Goal: Task Accomplishment & Management: Complete application form

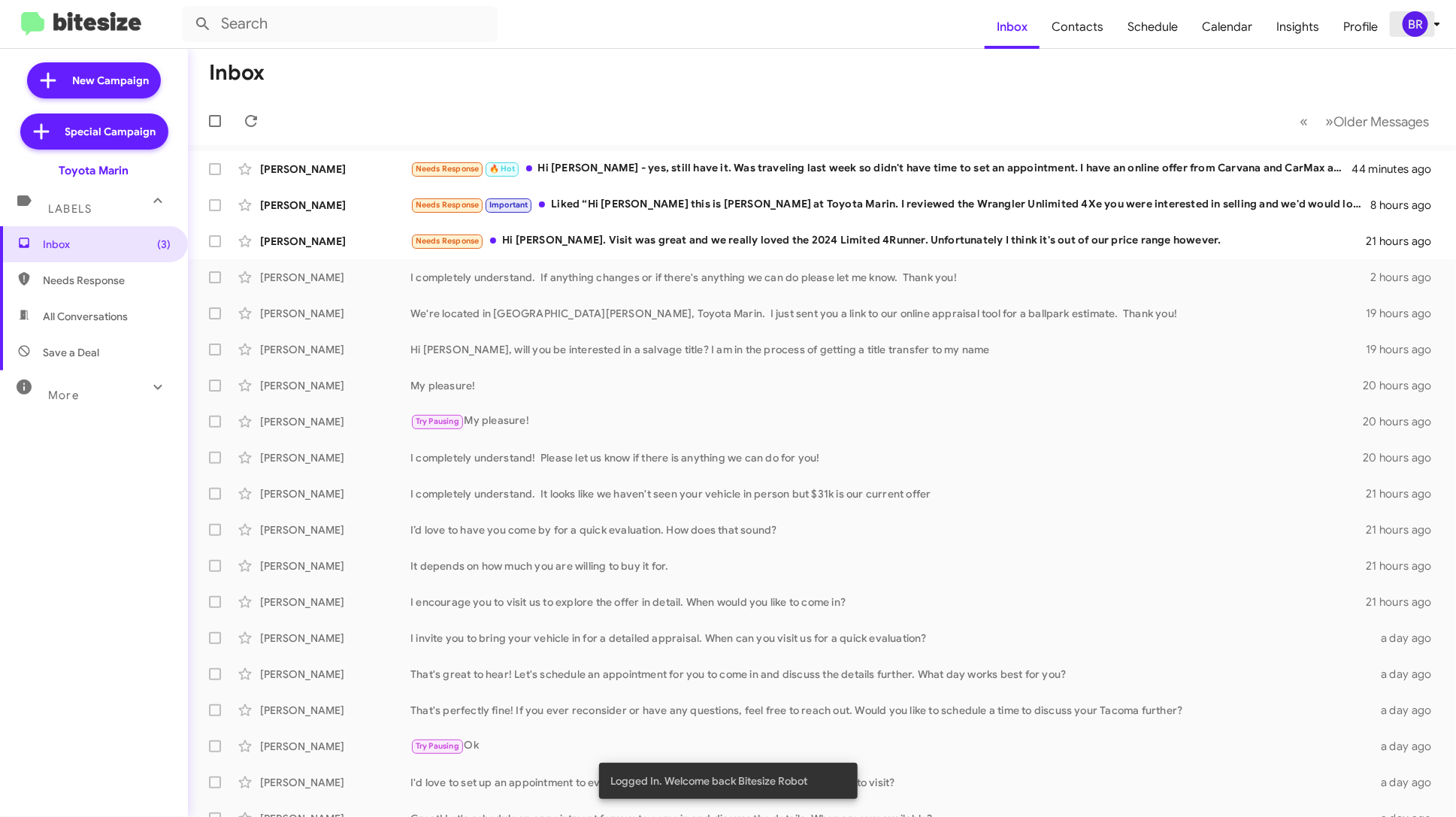
click at [1414, 29] on div "BR" at bounding box center [1415, 24] width 26 height 26
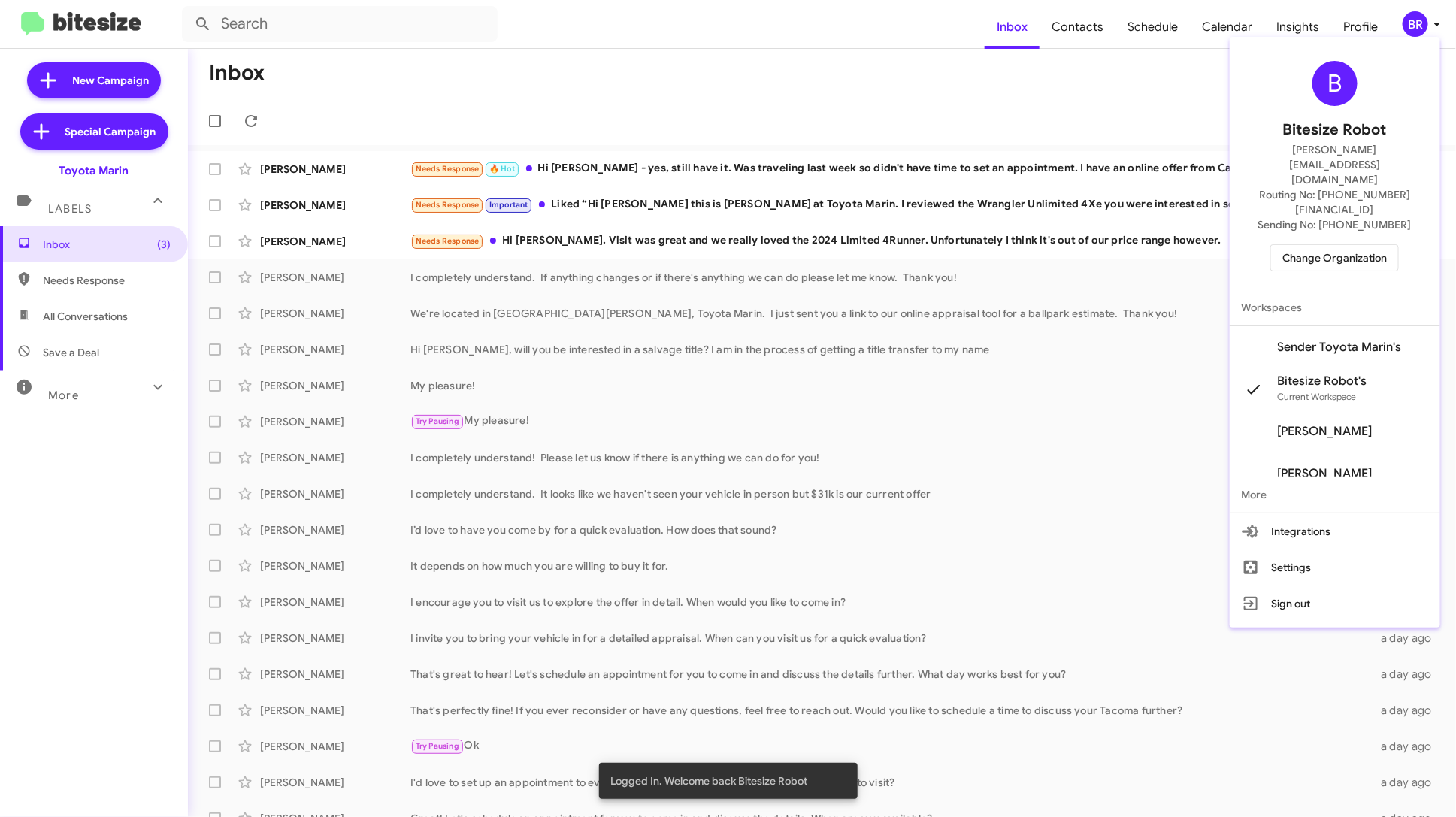
click at [1371, 245] on span "Change Organization" at bounding box center [1334, 257] width 105 height 26
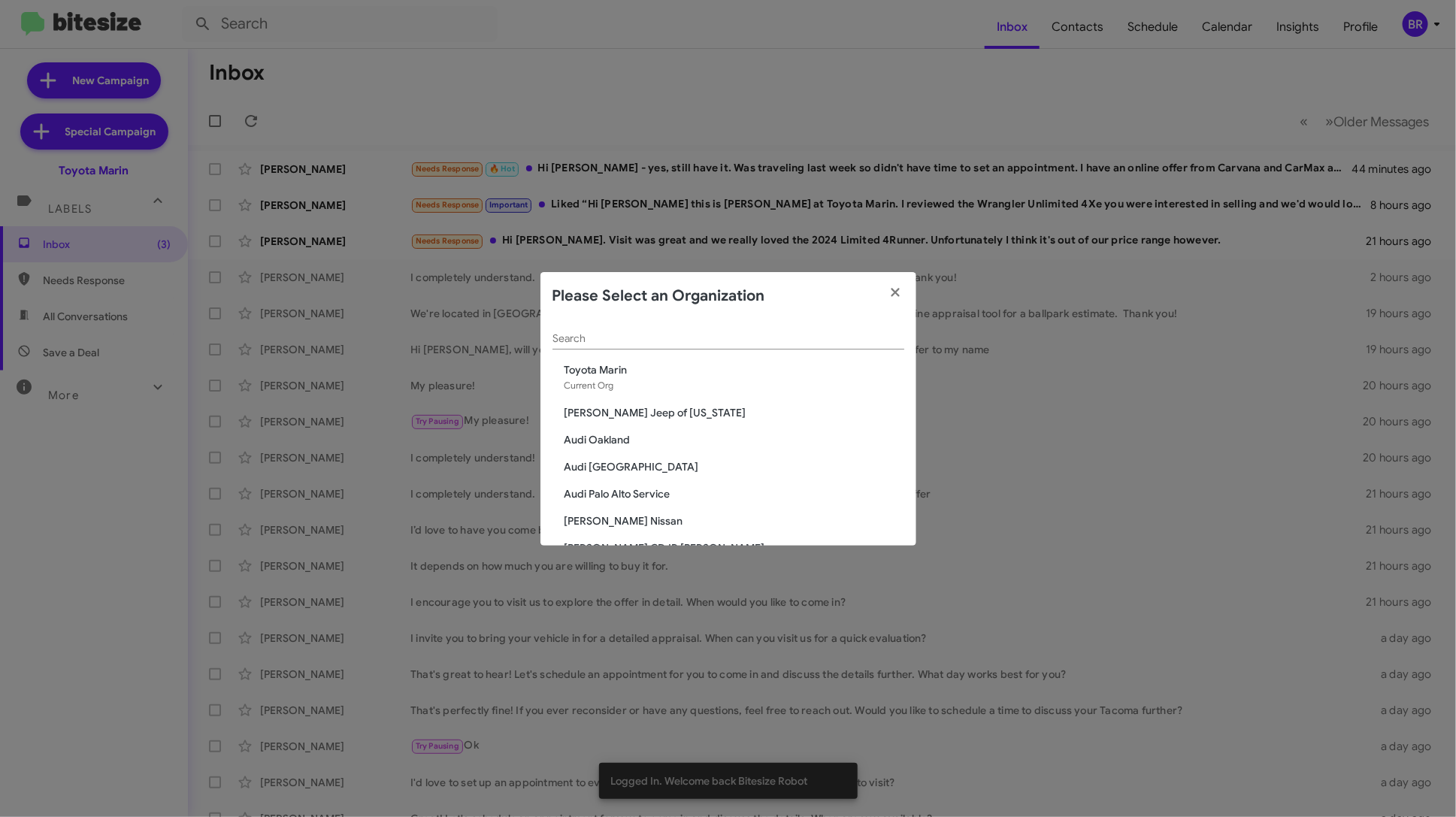
click at [737, 342] on input "Search" at bounding box center [728, 339] width 351 height 12
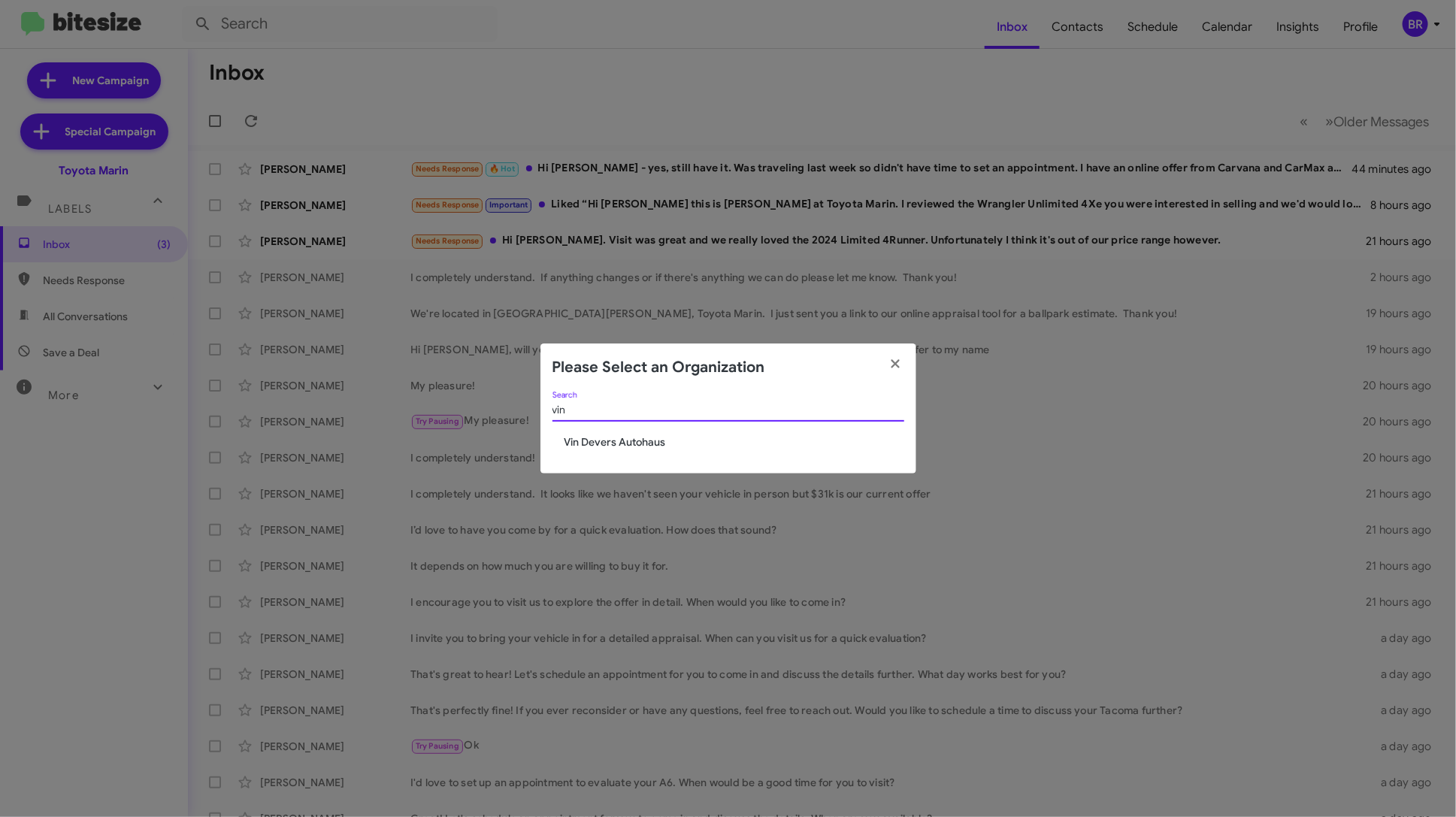
type input "vin"
click at [643, 452] on div "vin Search [PERSON_NAME] Autohaus" at bounding box center [728, 432] width 376 height 82
click at [643, 444] on span "Vin Devers Autohaus" at bounding box center [734, 442] width 340 height 15
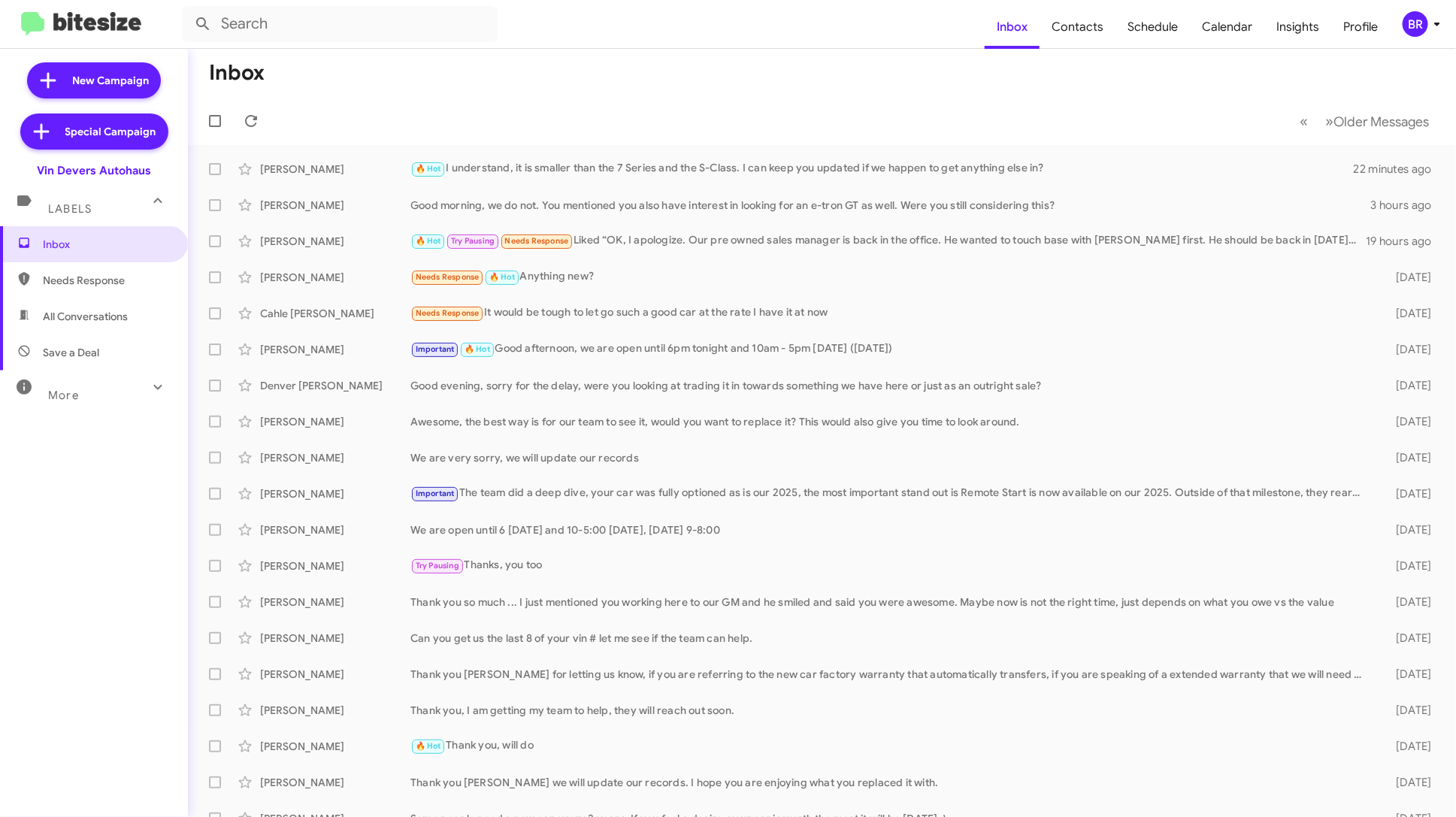
click at [1425, 30] on div "BR" at bounding box center [1415, 24] width 26 height 26
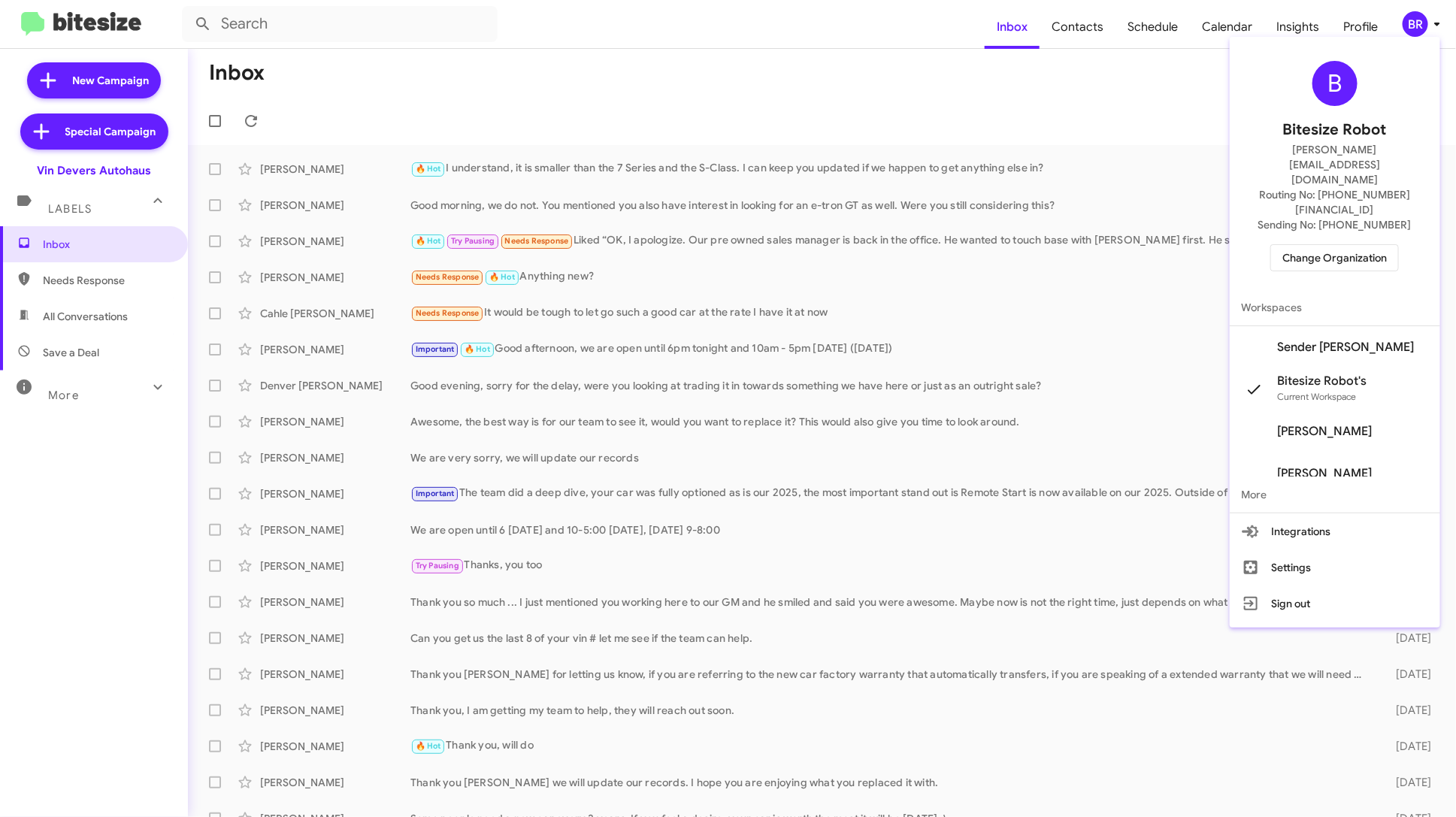
click at [1364, 340] on span "Sender Vin Devers's" at bounding box center [1346, 347] width 137 height 15
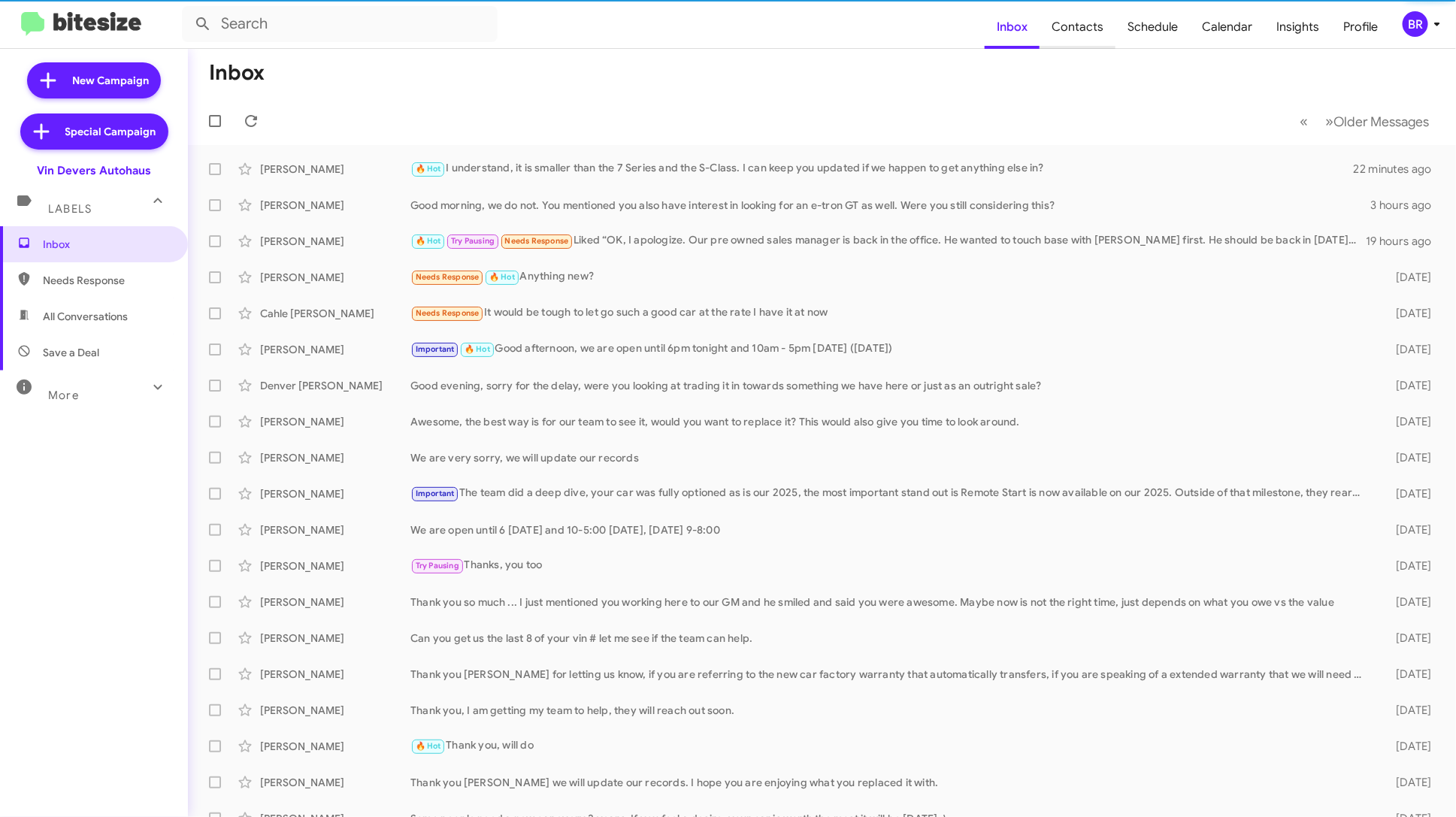
click at [1091, 26] on span "Contacts" at bounding box center [1077, 26] width 76 height 44
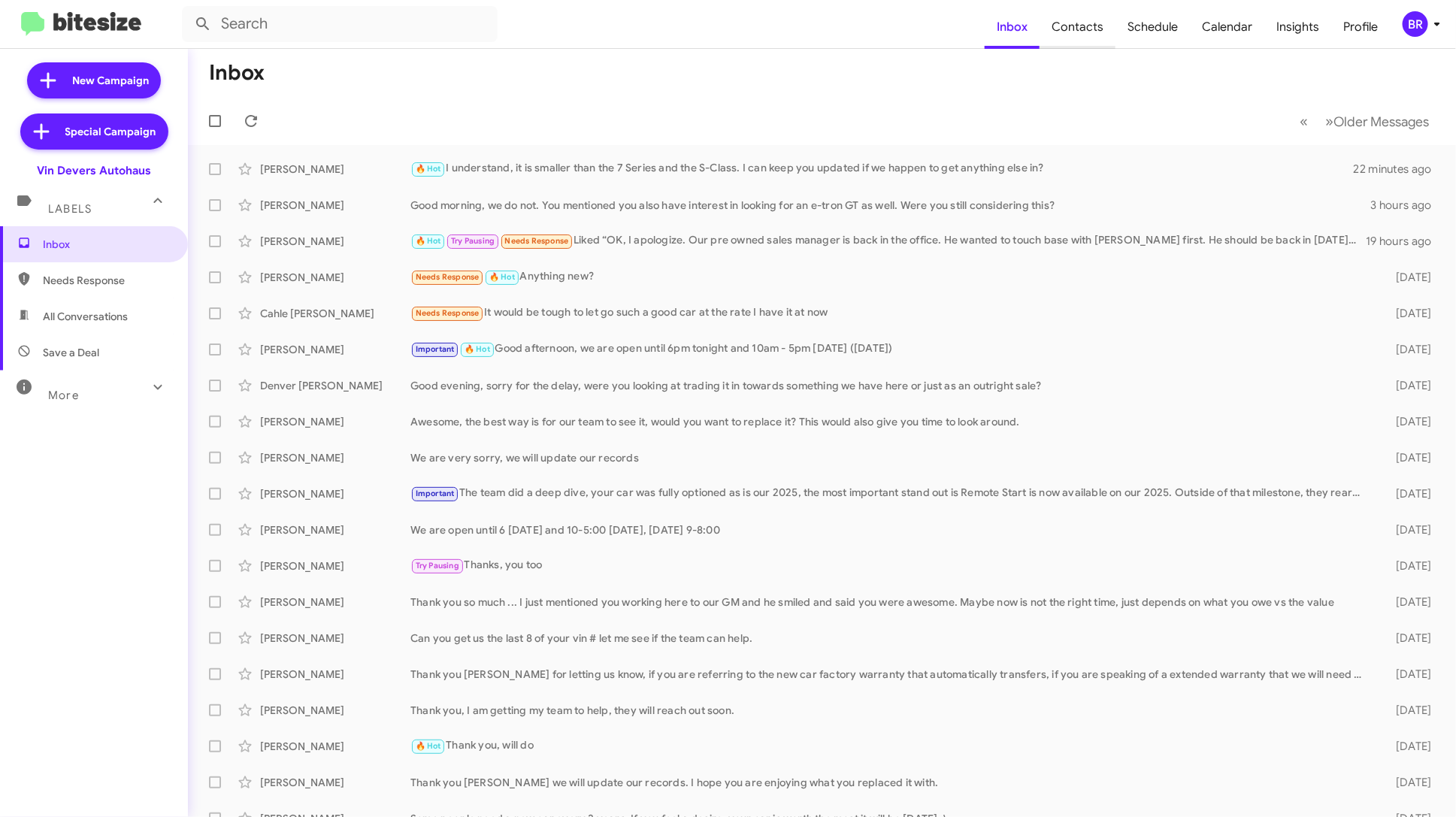
type input "in:groups"
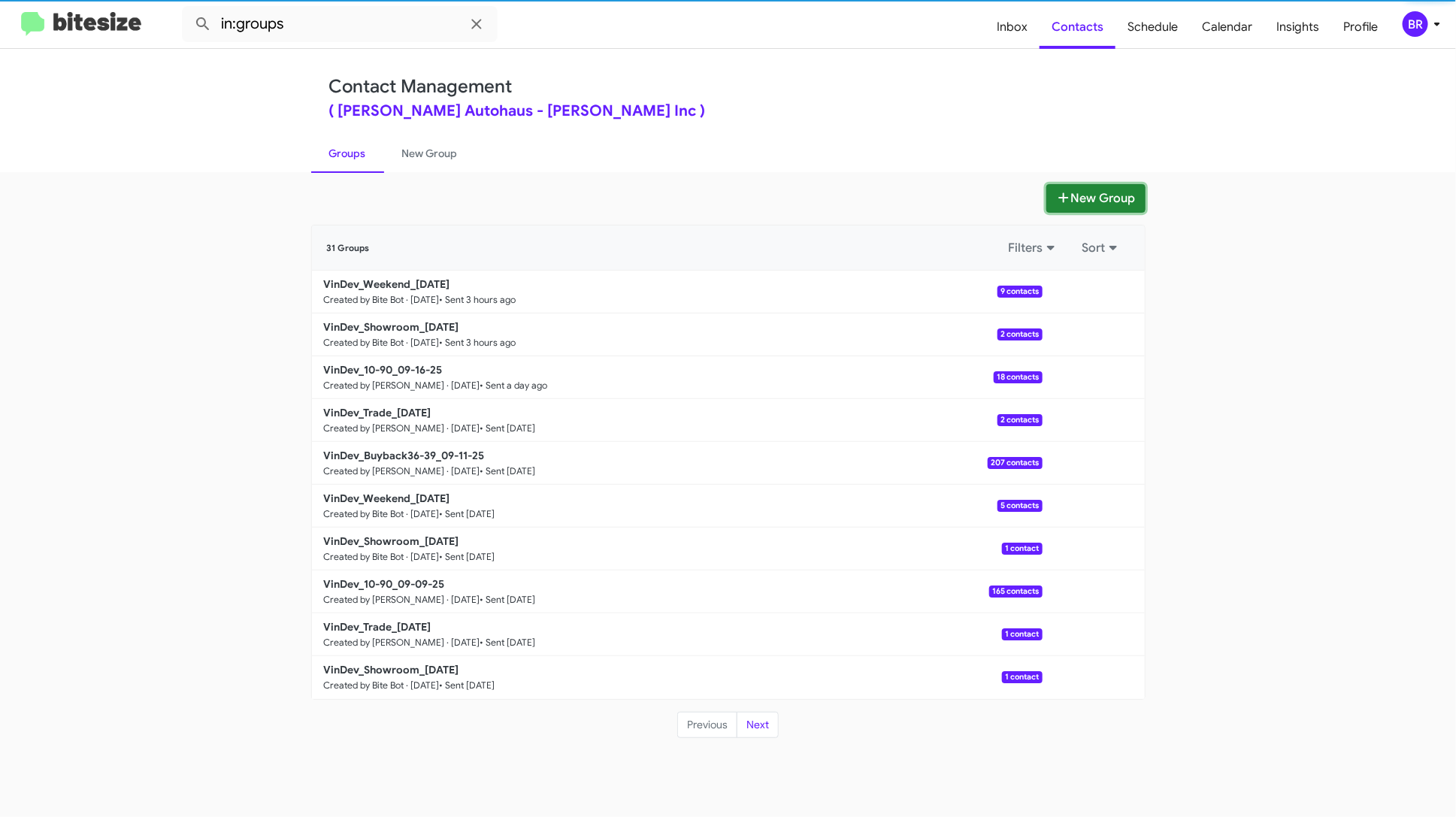
click at [1106, 201] on button "New Group" at bounding box center [1096, 198] width 99 height 29
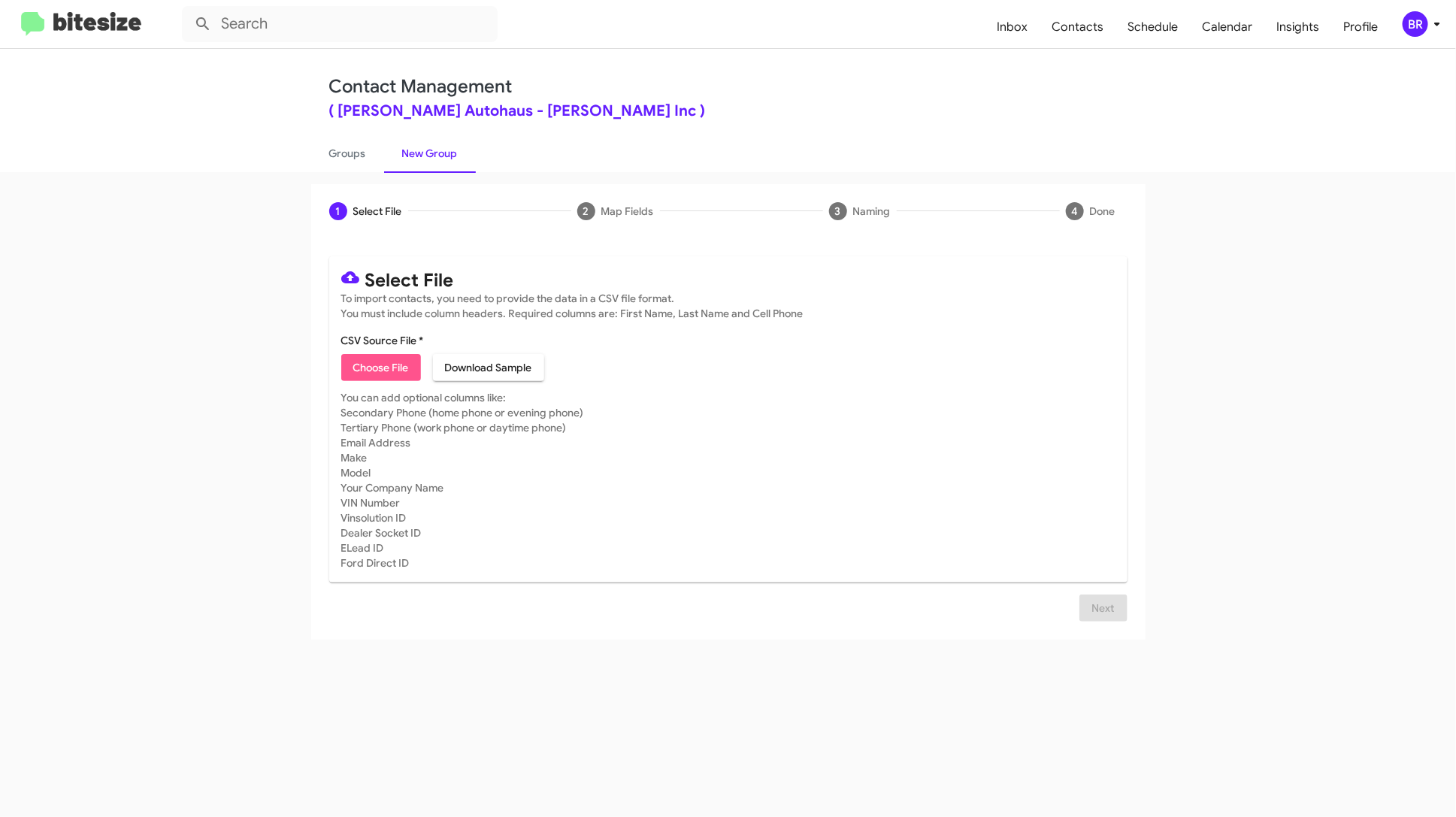
click at [368, 366] on span "Choose File" at bounding box center [380, 367] width 55 height 27
type input "VinDeversOpt_091725"
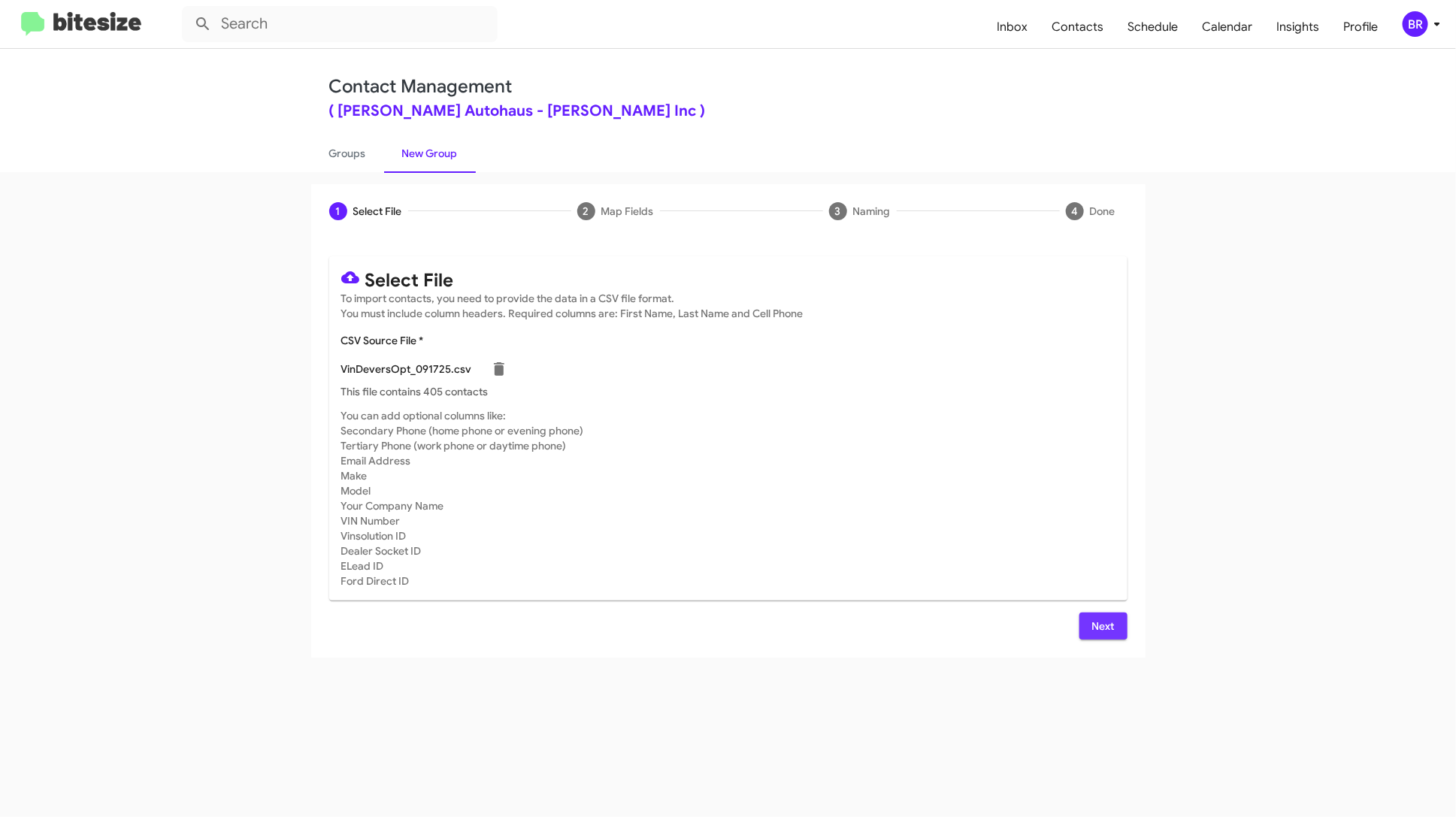
click at [1101, 633] on span "Next" at bounding box center [1103, 626] width 24 height 27
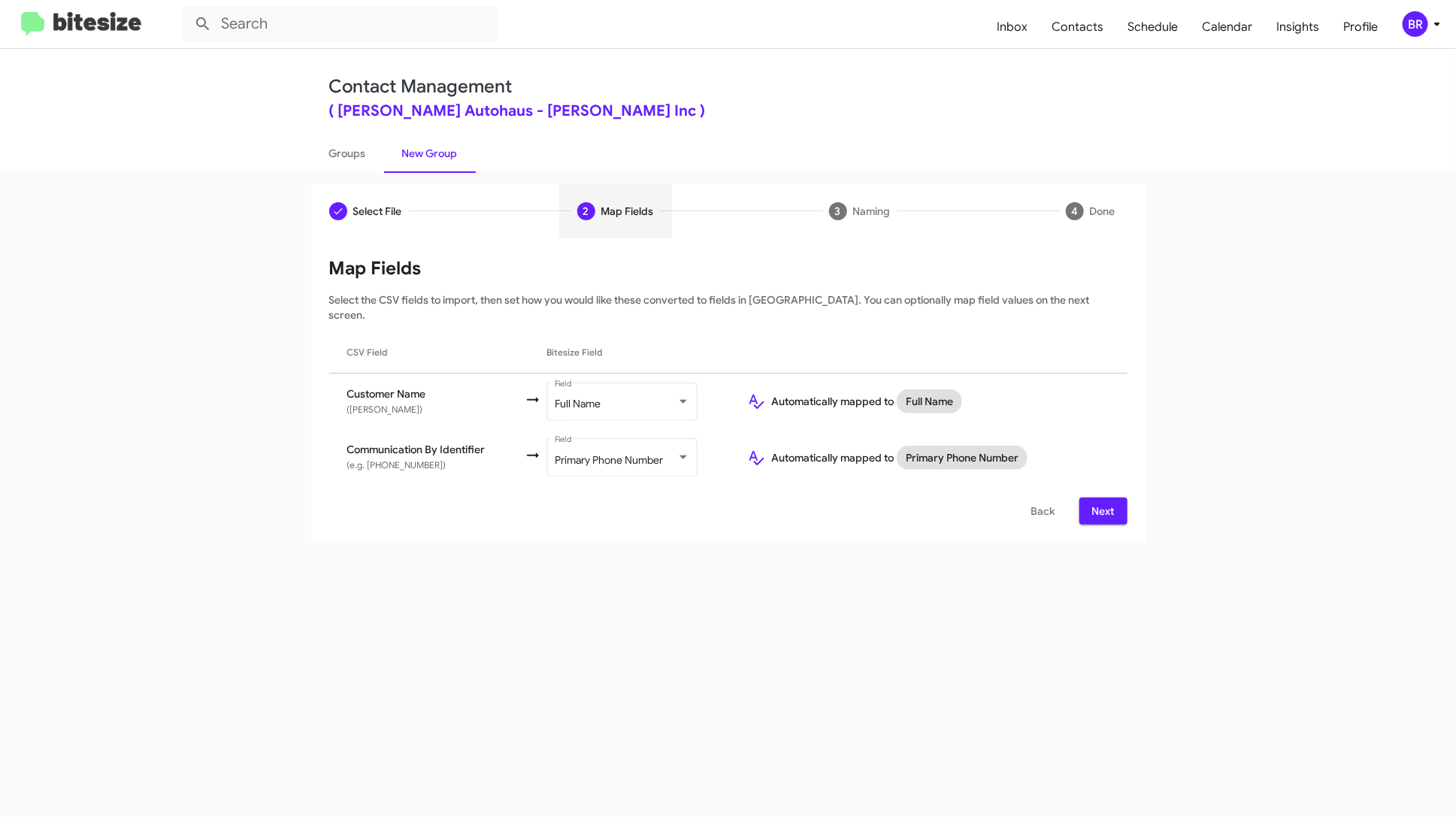
click at [1116, 498] on button "Next" at bounding box center [1103, 511] width 48 height 27
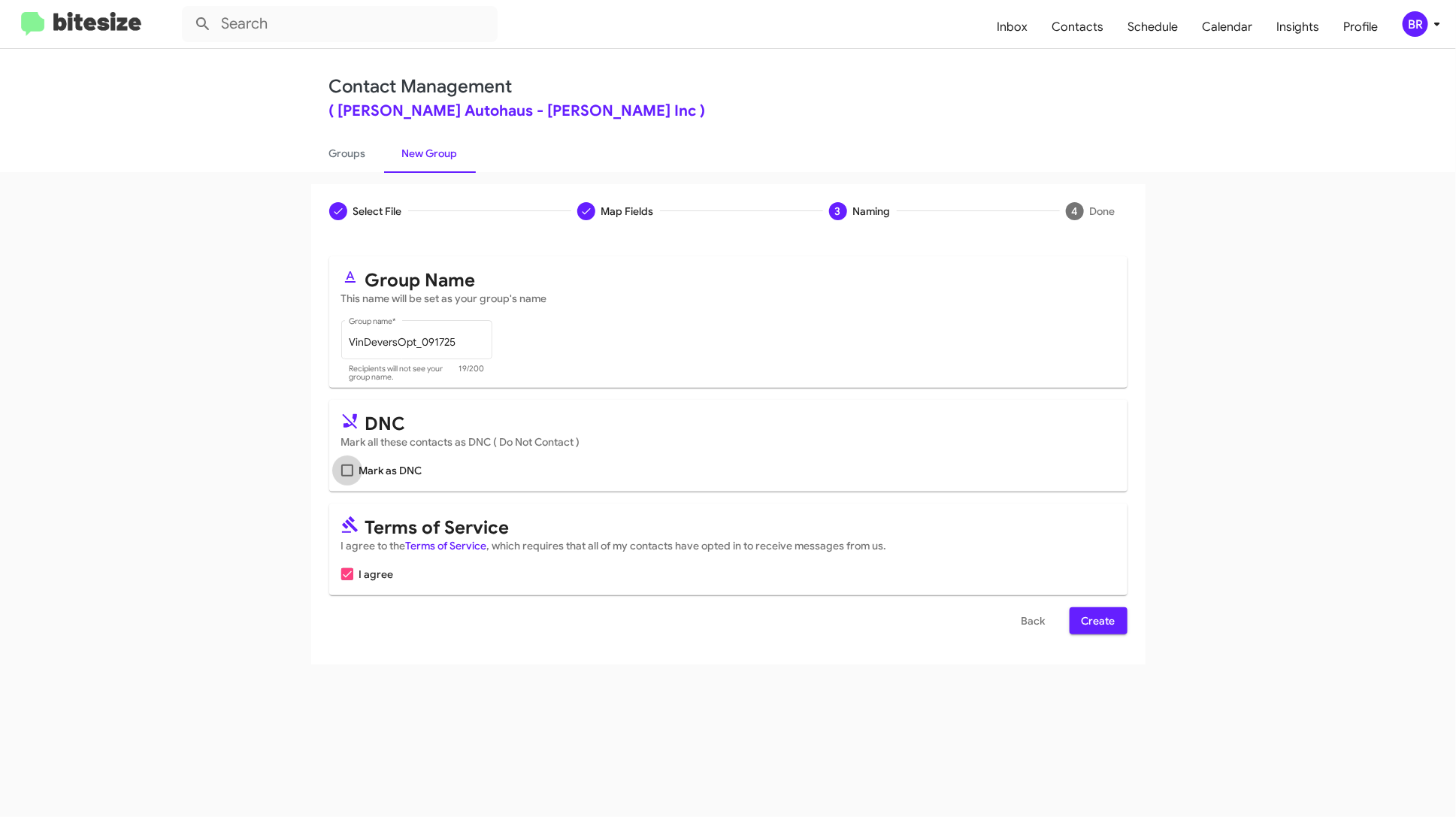
click at [408, 468] on span "Mark as DNC" at bounding box center [391, 470] width 64 height 18
click at [347, 477] on input "Mark as DNC" at bounding box center [346, 477] width 1 height 1
checkbox input "true"
click at [1110, 613] on span "Create" at bounding box center [1098, 621] width 34 height 27
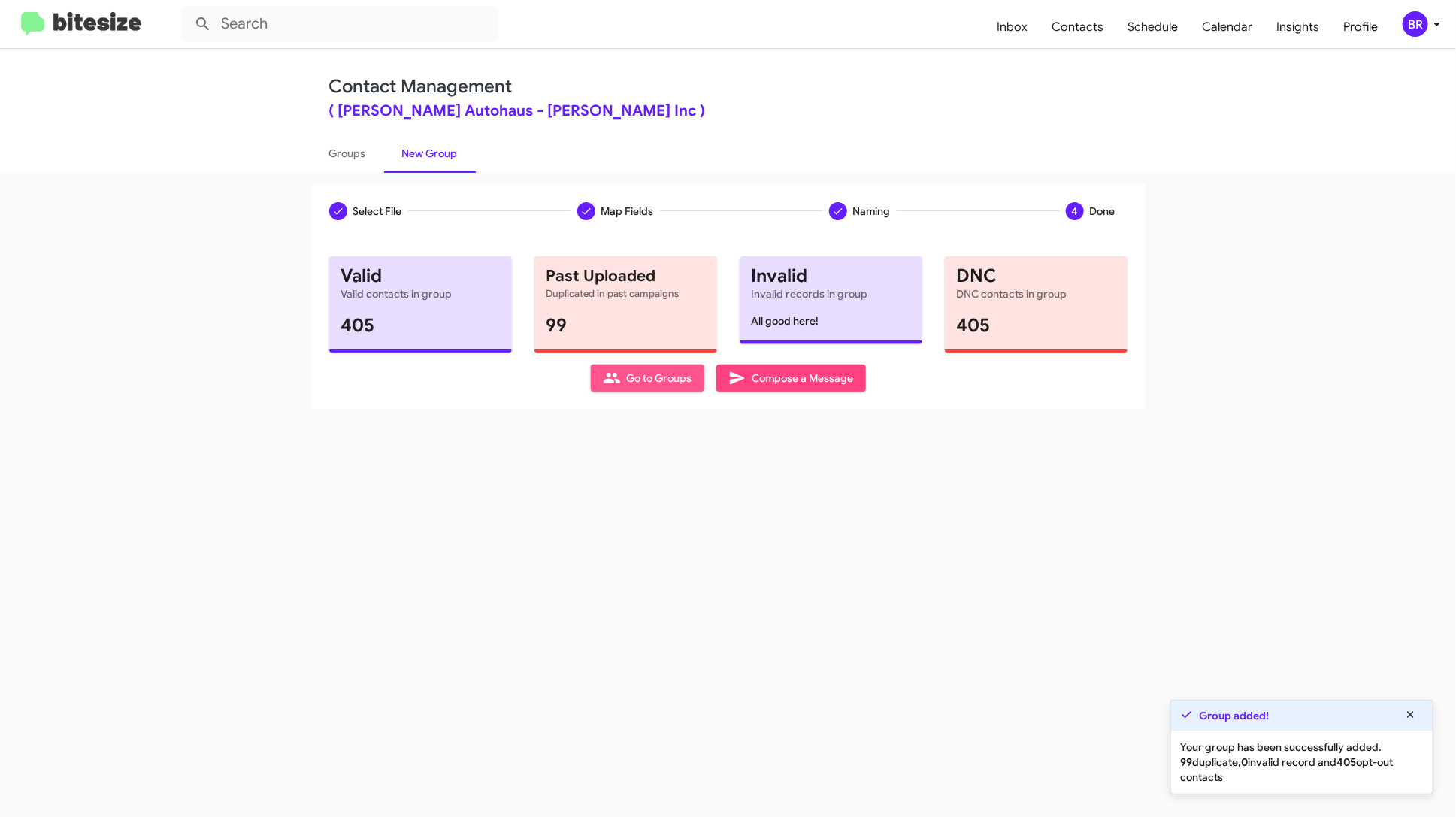
click at [662, 368] on span "Go to Groups" at bounding box center [648, 378] width 89 height 27
type input "in:groups"
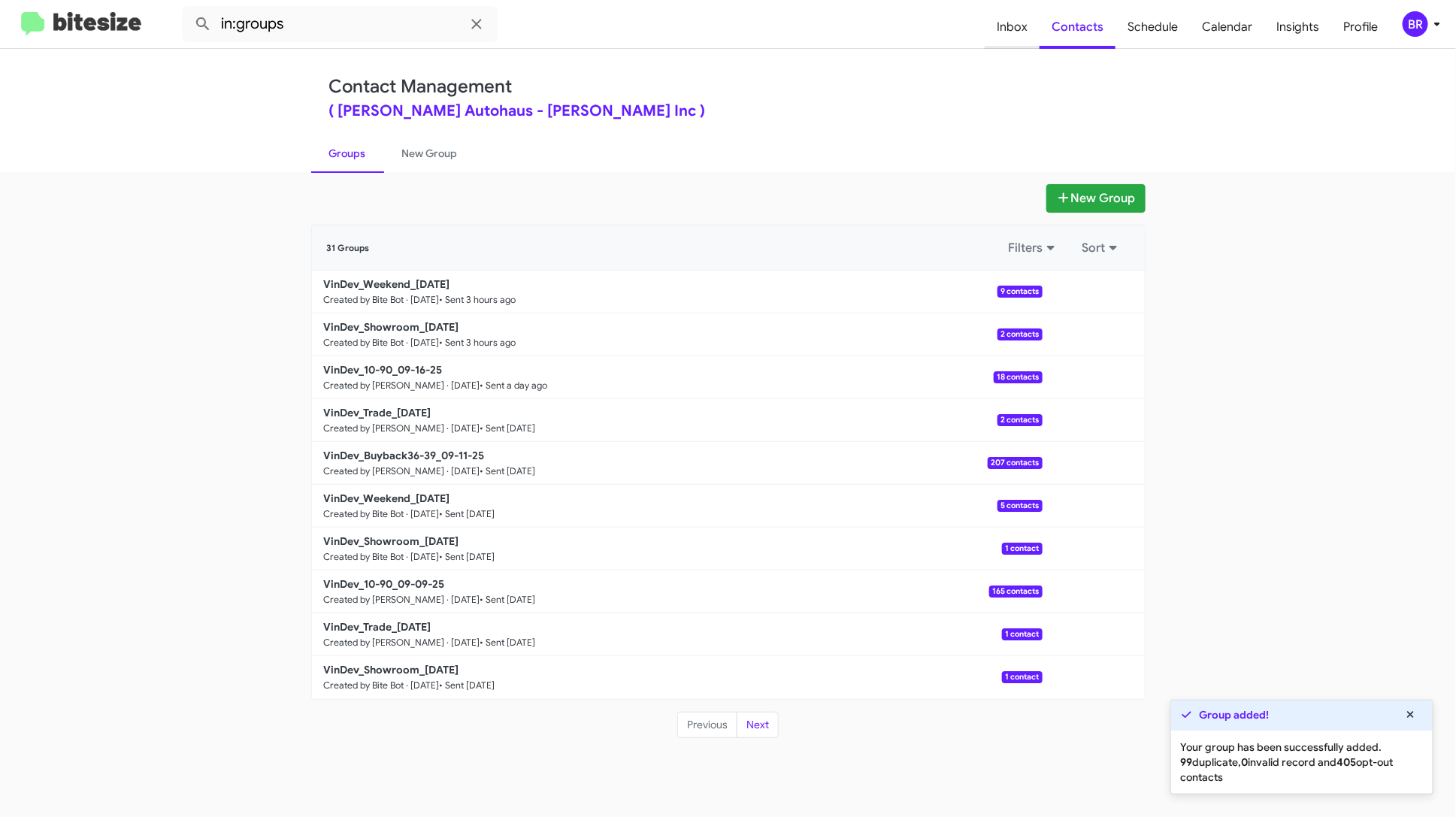
click at [1006, 33] on span "Inbox" at bounding box center [1012, 26] width 55 height 44
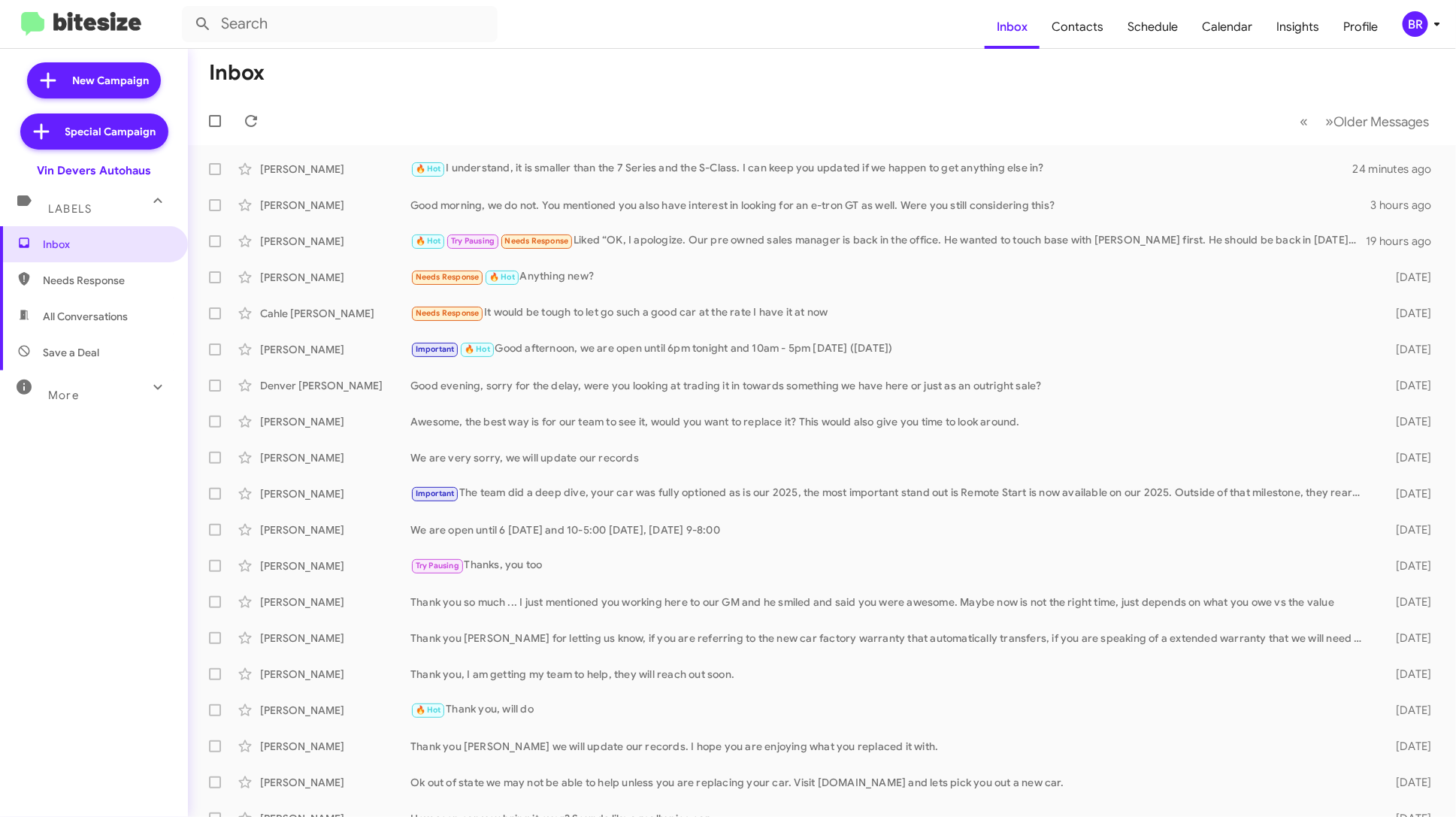
click at [114, 390] on div "More" at bounding box center [79, 390] width 134 height 28
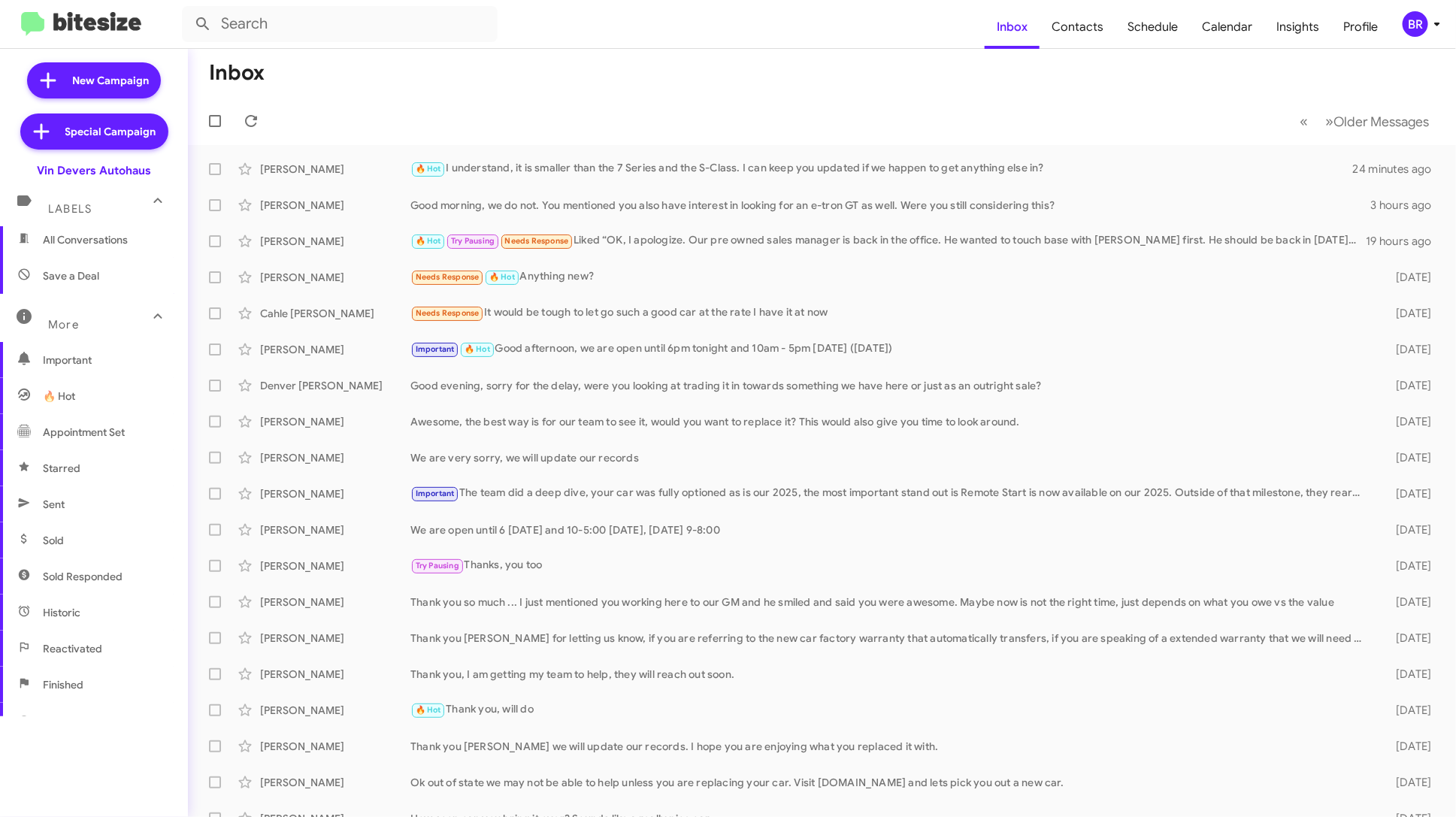
scroll to position [219, 0]
click at [105, 573] on span "Opt out" at bounding box center [94, 579] width 188 height 36
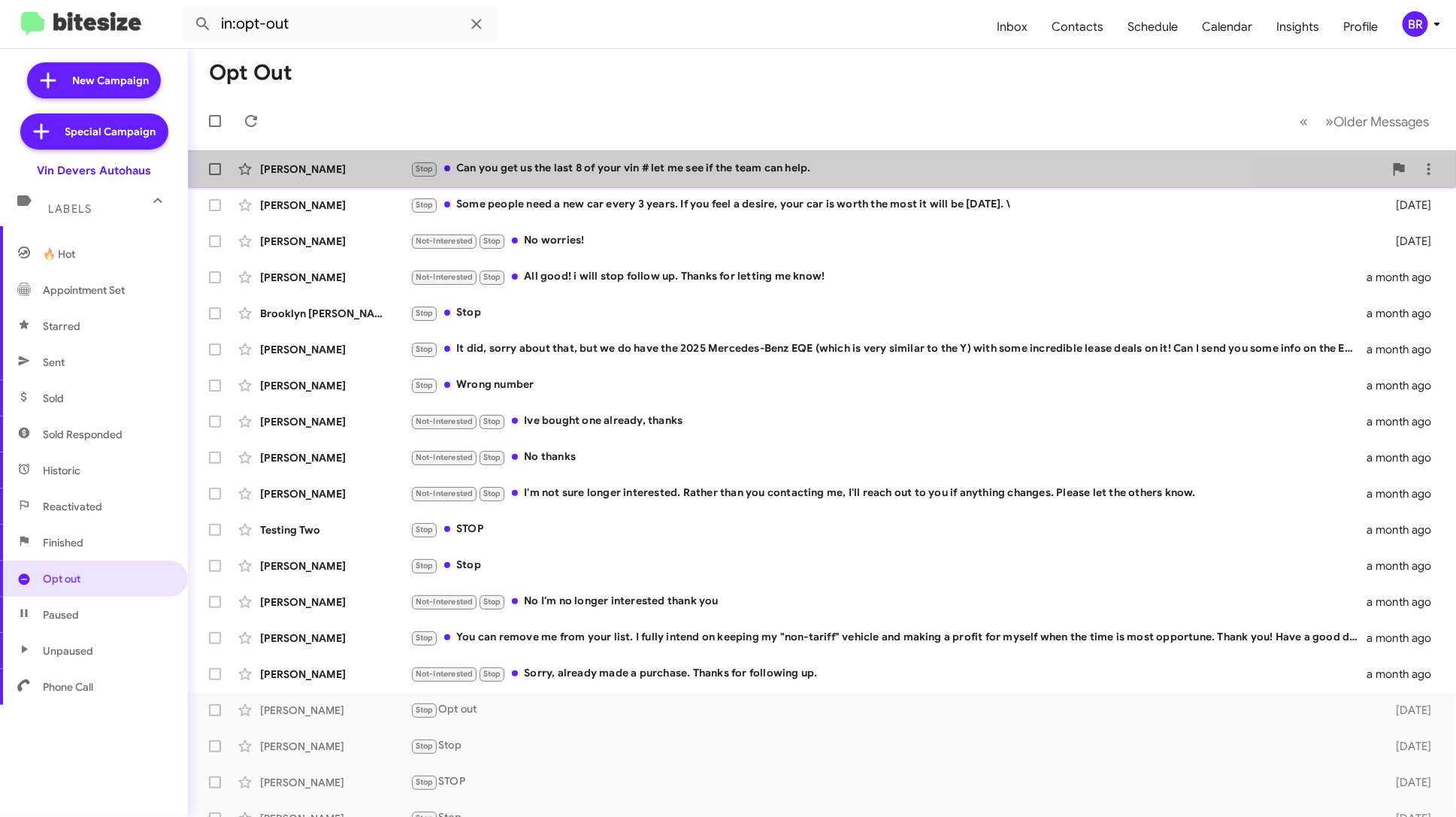
click at [685, 179] on div "Terry Frederick Stop Can you get us the last 8 of your vin # let me see if the …" at bounding box center [822, 169] width 1244 height 30
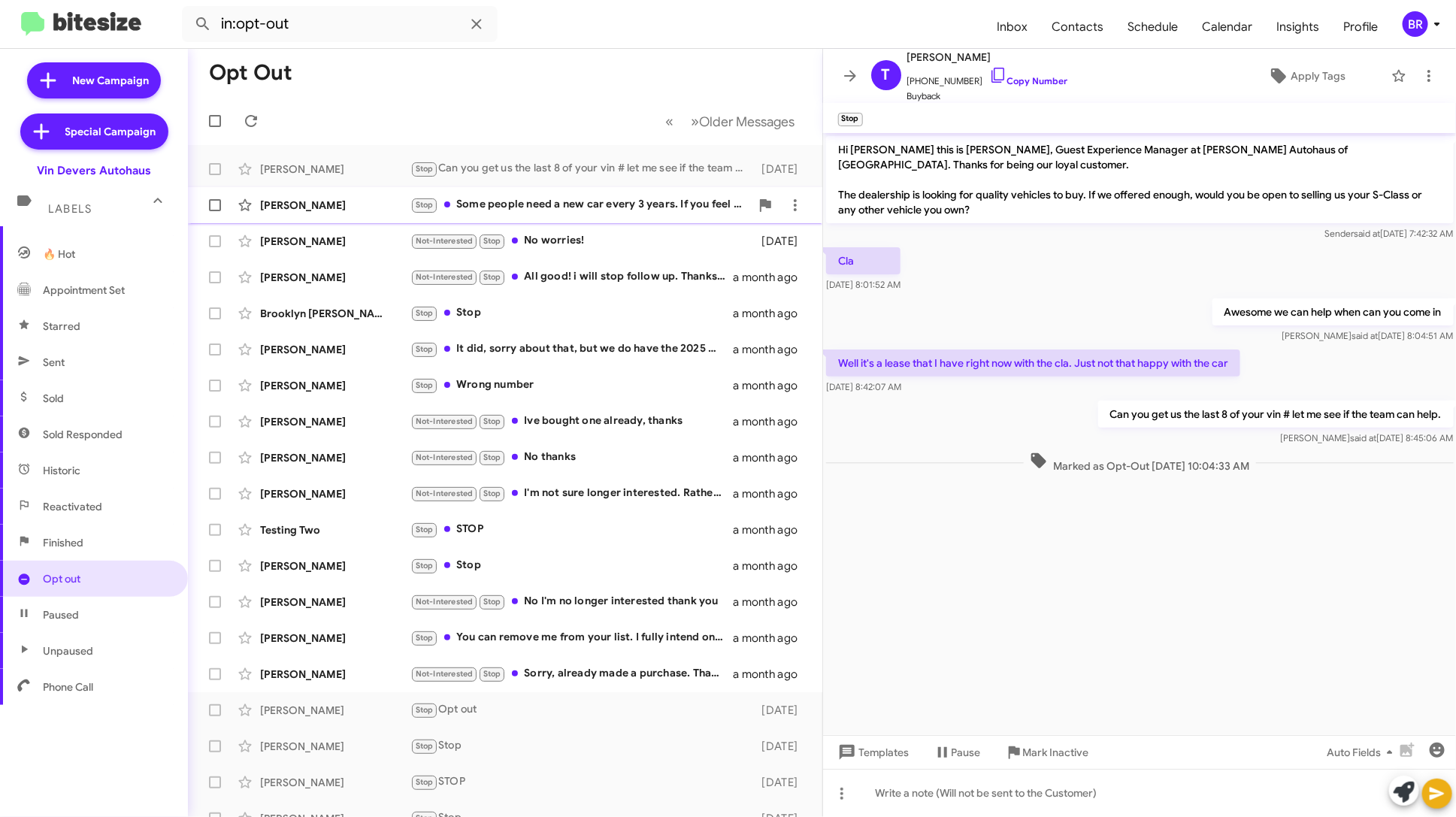
click at [661, 209] on div "Stop Some people need a new car every 3 years. If you feel a desire, your car i…" at bounding box center [580, 205] width 340 height 17
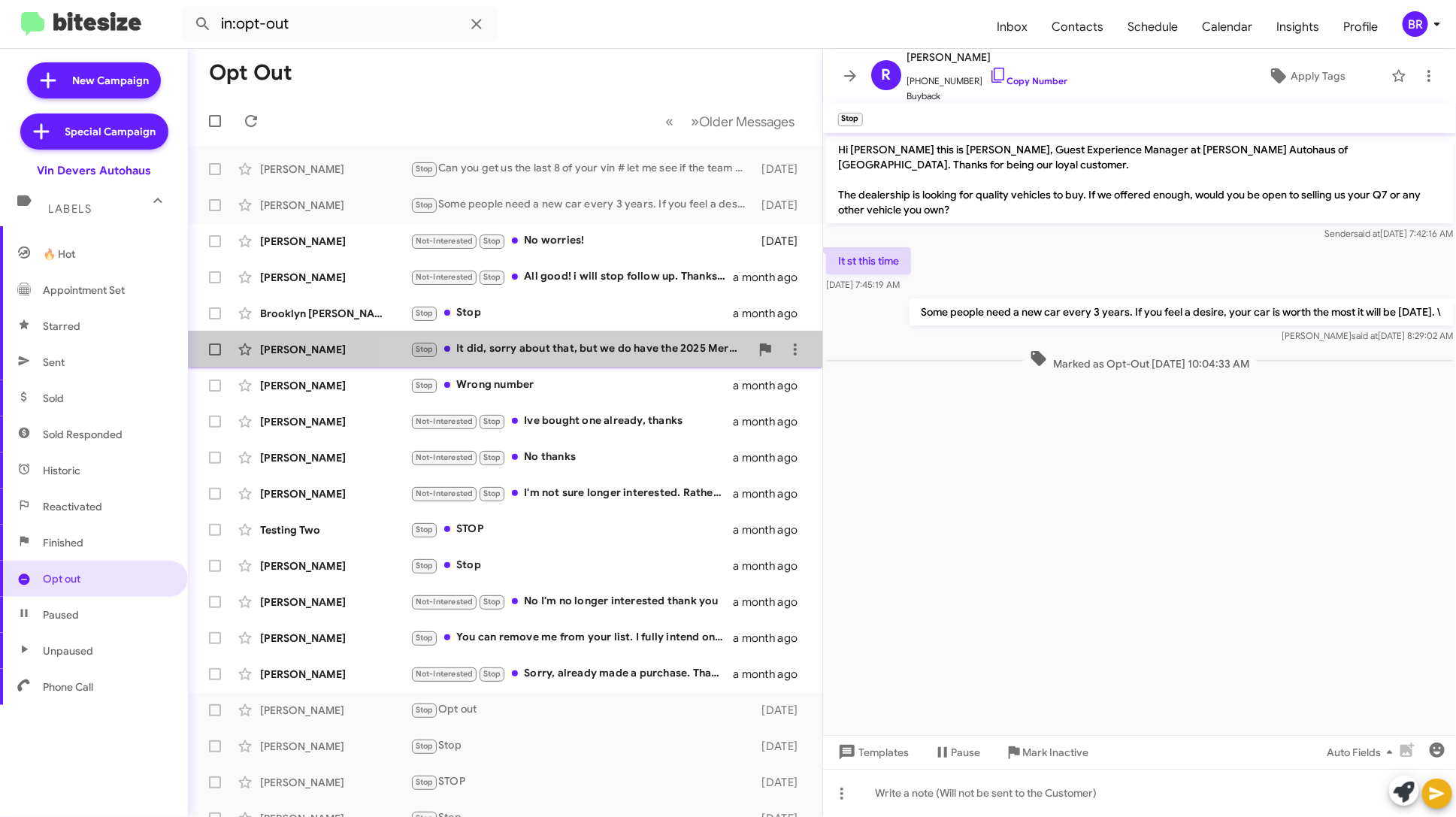
click at [644, 352] on div "Stop It did, sorry about that, but we do have the 2025 Mercedes-Benz EQE (which…" at bounding box center [580, 349] width 340 height 17
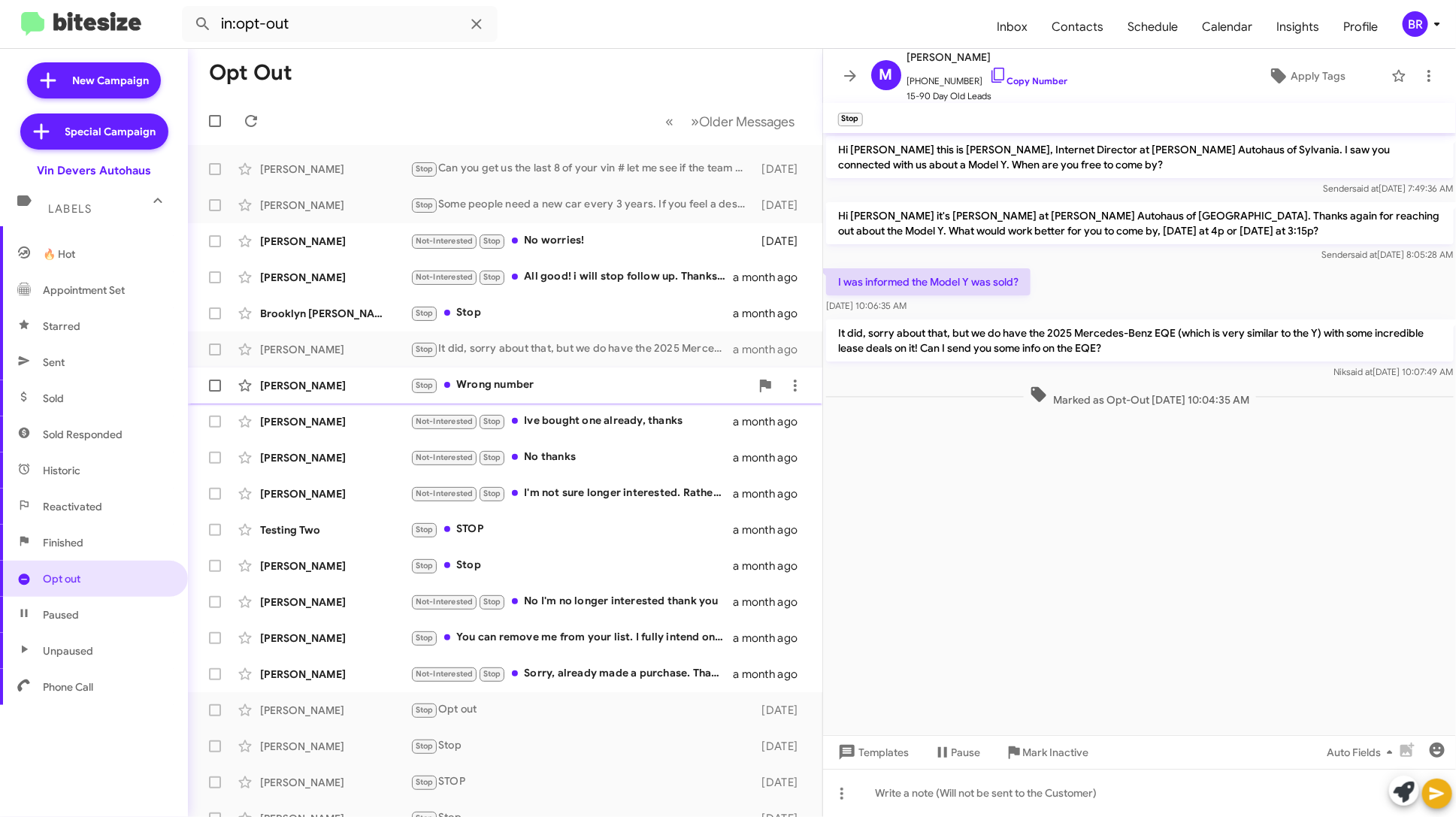
click at [629, 380] on div "Stop Wrong number" at bounding box center [580, 385] width 340 height 17
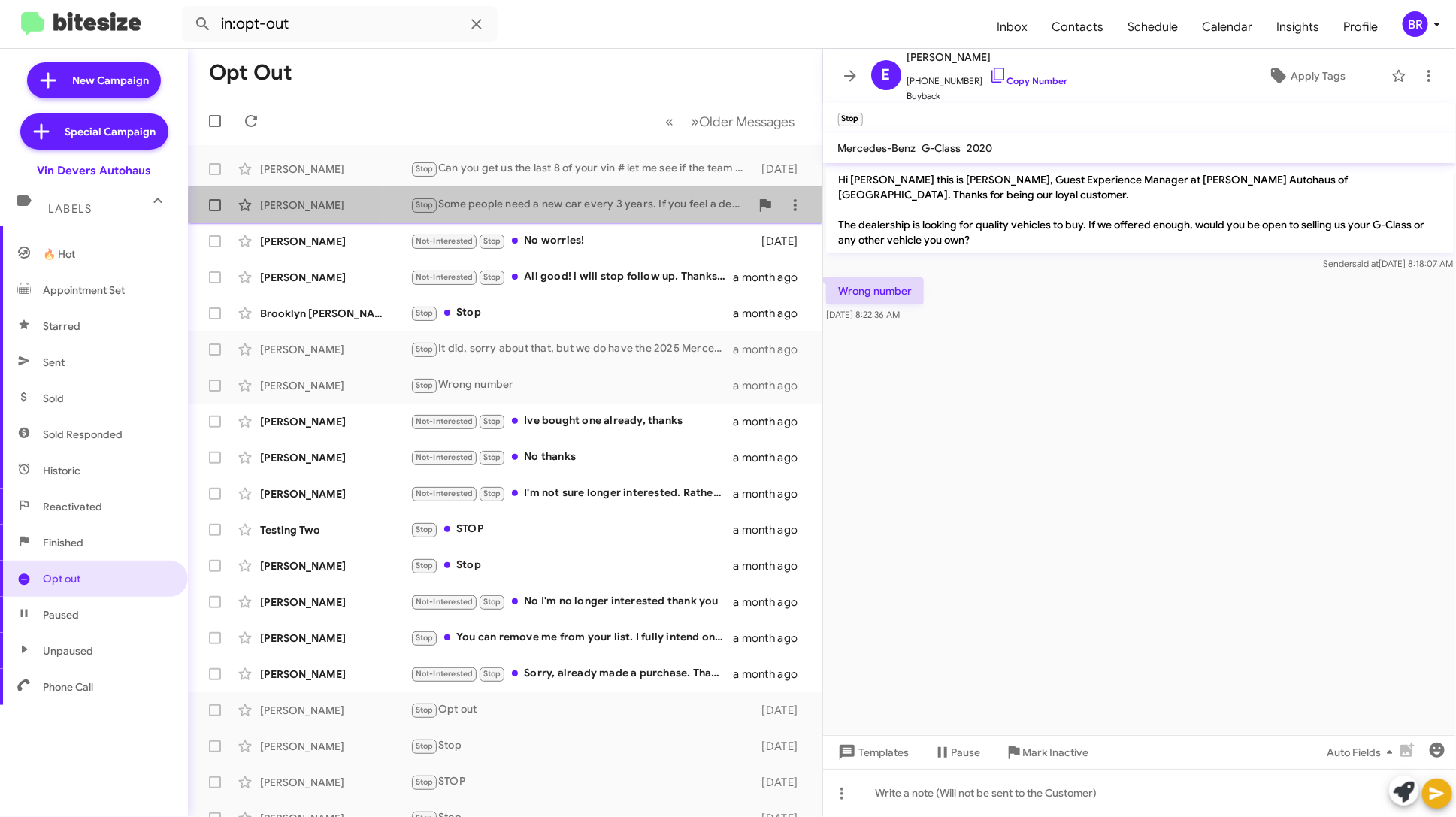
click at [657, 215] on div "Ralph Wooddell Stop Some people need a new car every 3 years. If you feel a des…" at bounding box center [505, 205] width 610 height 30
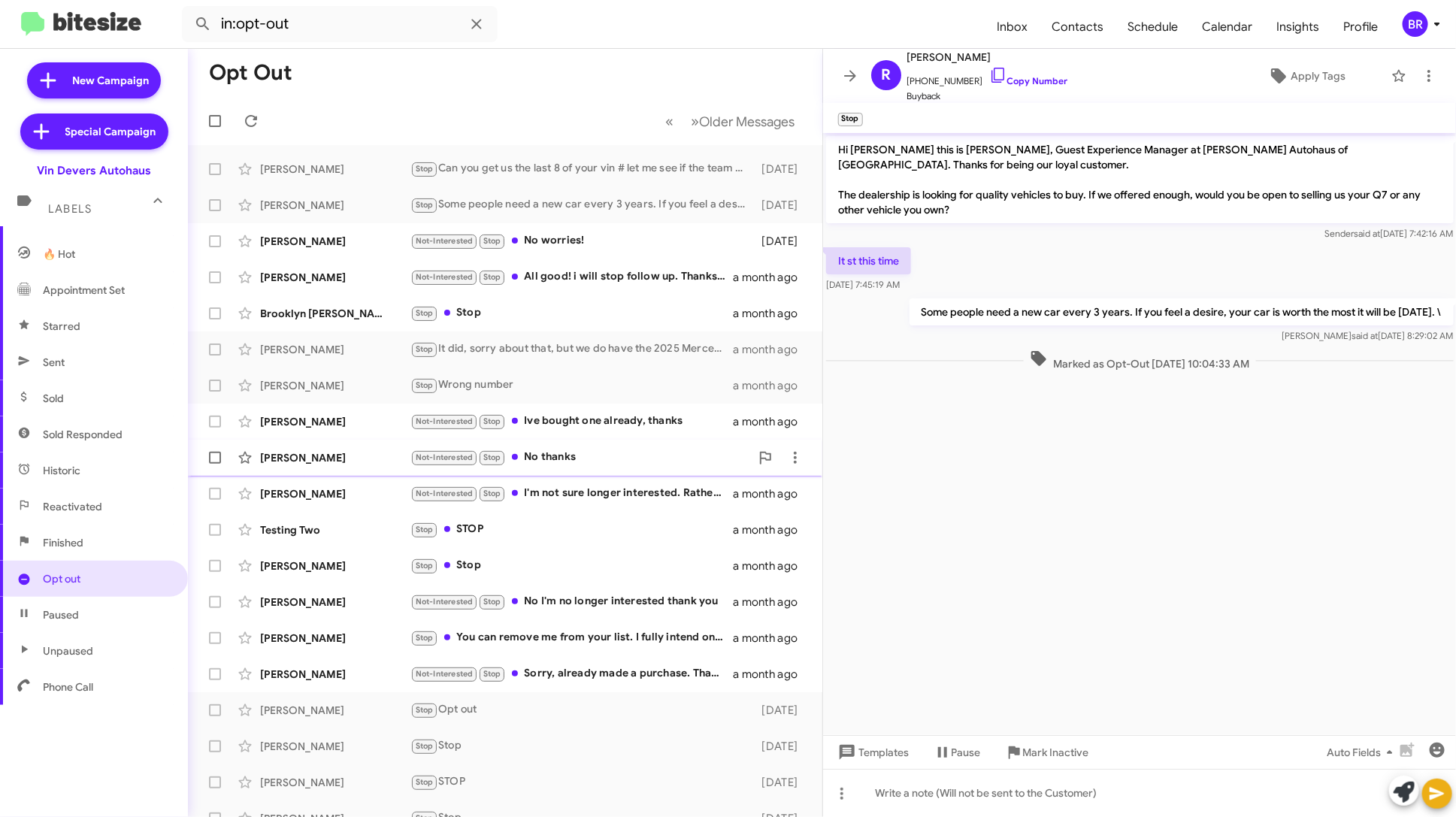
click at [619, 456] on div "Not-Interested Stop No thanks" at bounding box center [580, 457] width 340 height 17
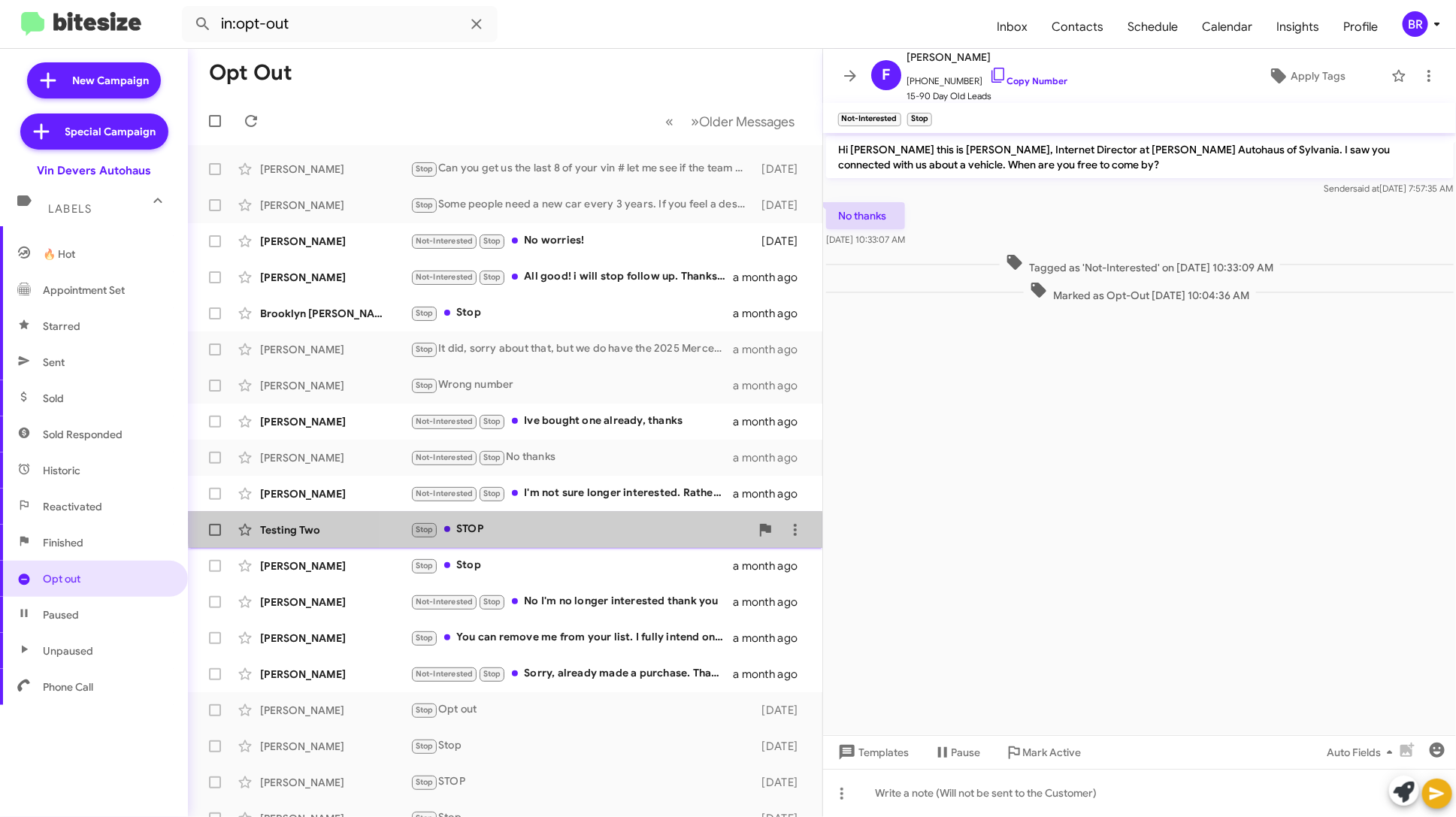
click at [605, 520] on div "Testing Two Stop STOP a month ago" at bounding box center [505, 530] width 610 height 30
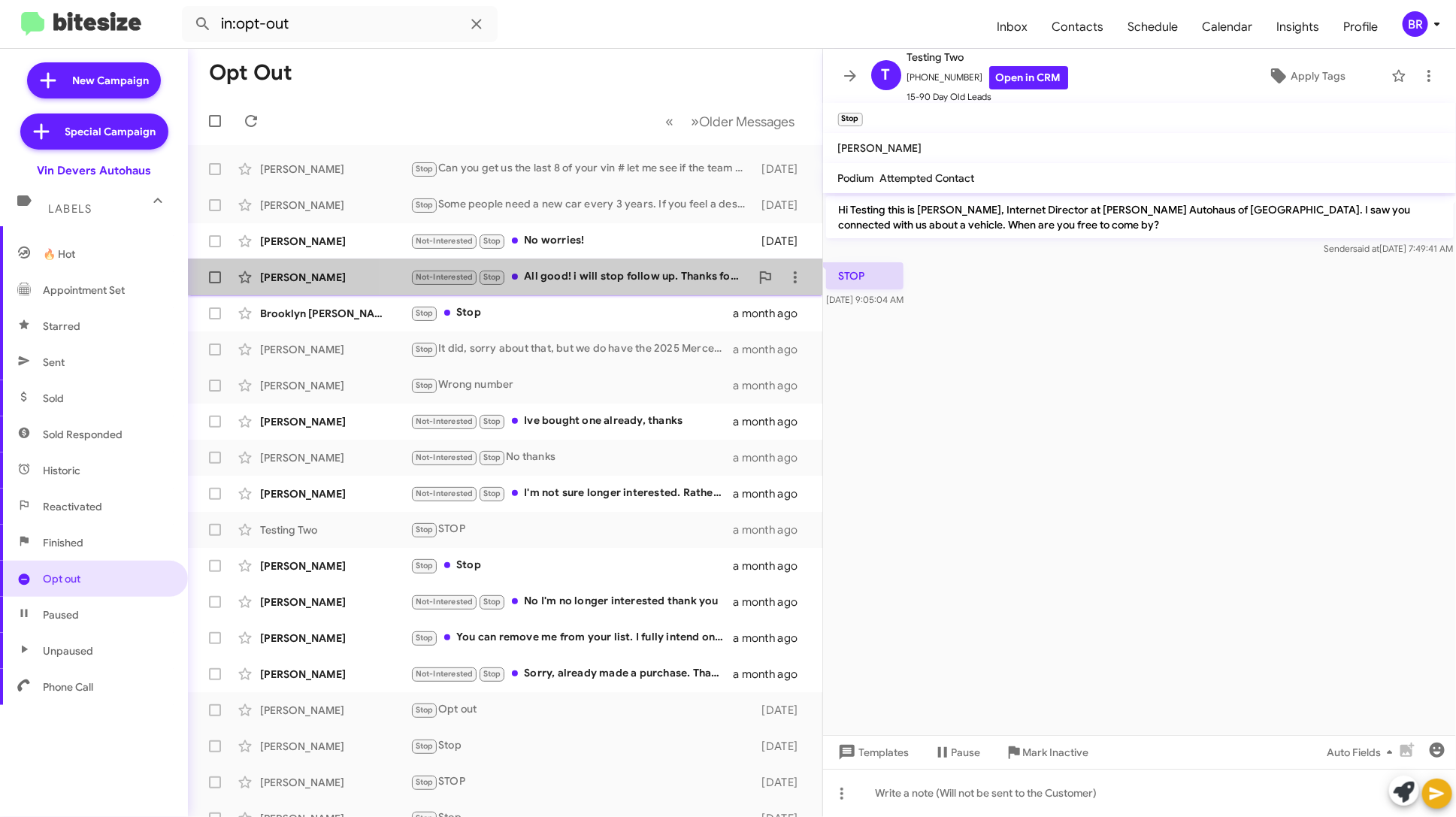
click at [622, 271] on div "Not-Interested Stop All good! i will stop follow up. Thanks for letting me know!" at bounding box center [580, 276] width 340 height 17
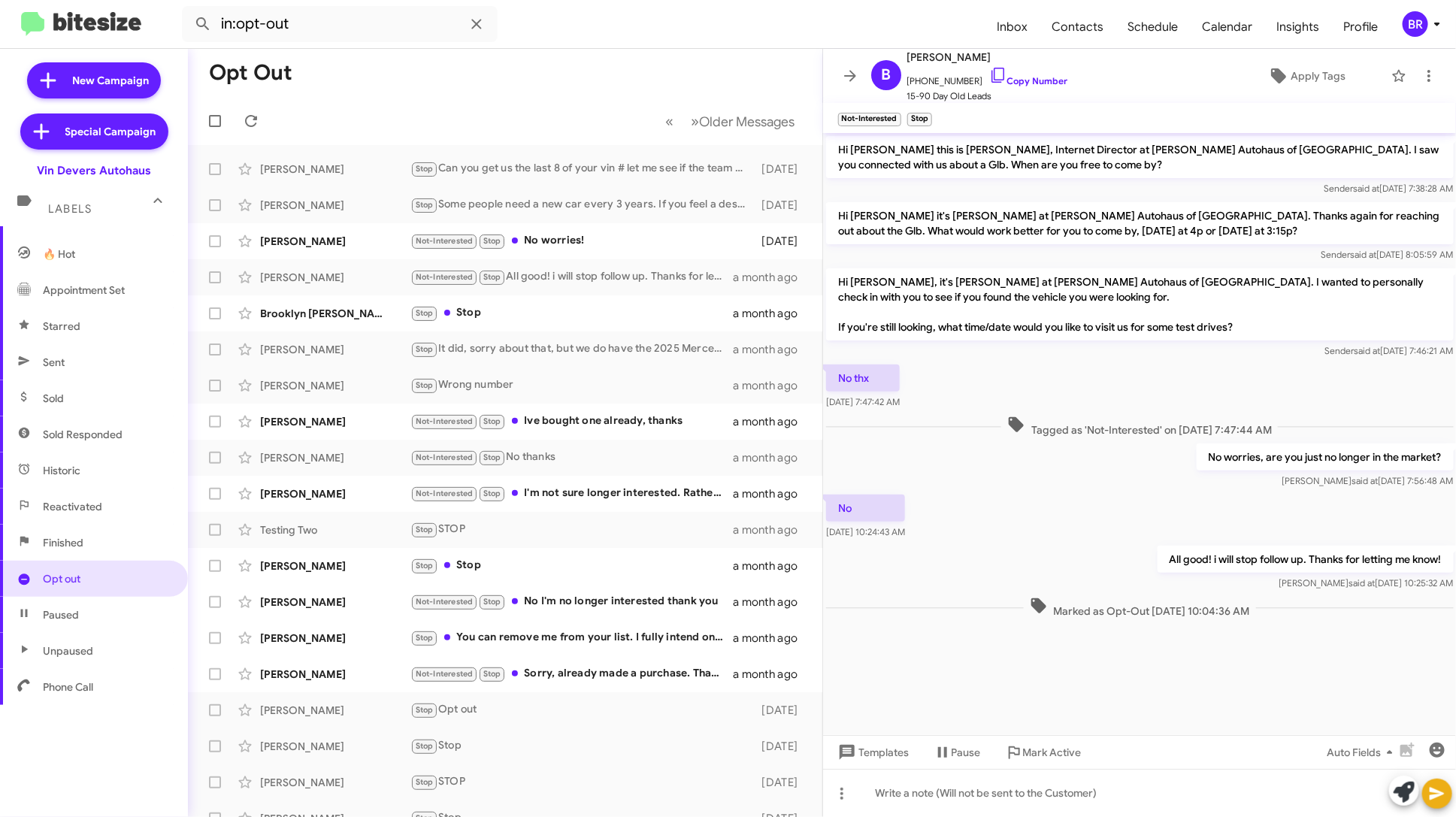
click at [1421, 31] on div "BR" at bounding box center [1415, 24] width 26 height 26
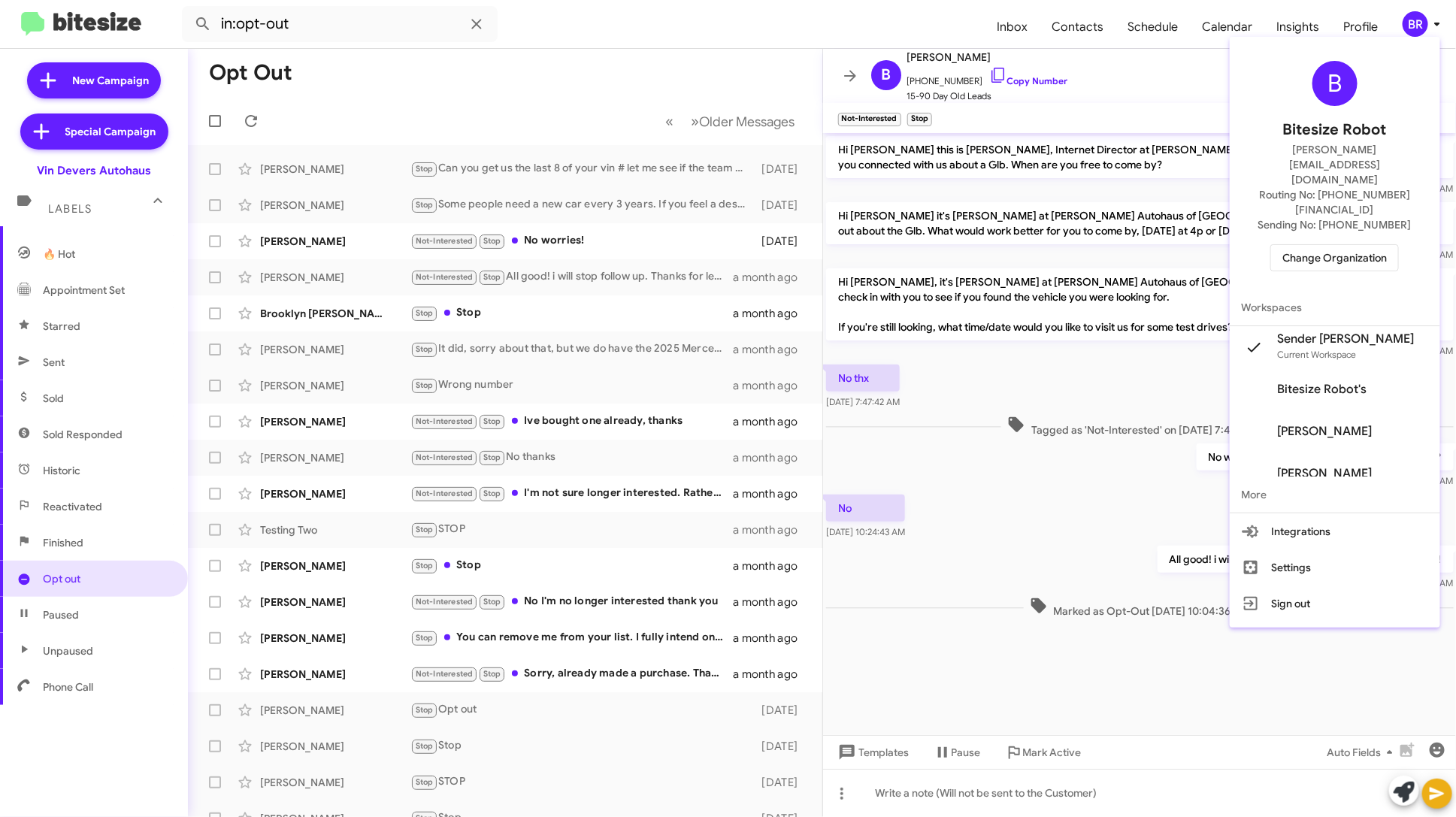
click at [1080, 23] on div at bounding box center [728, 408] width 1456 height 817
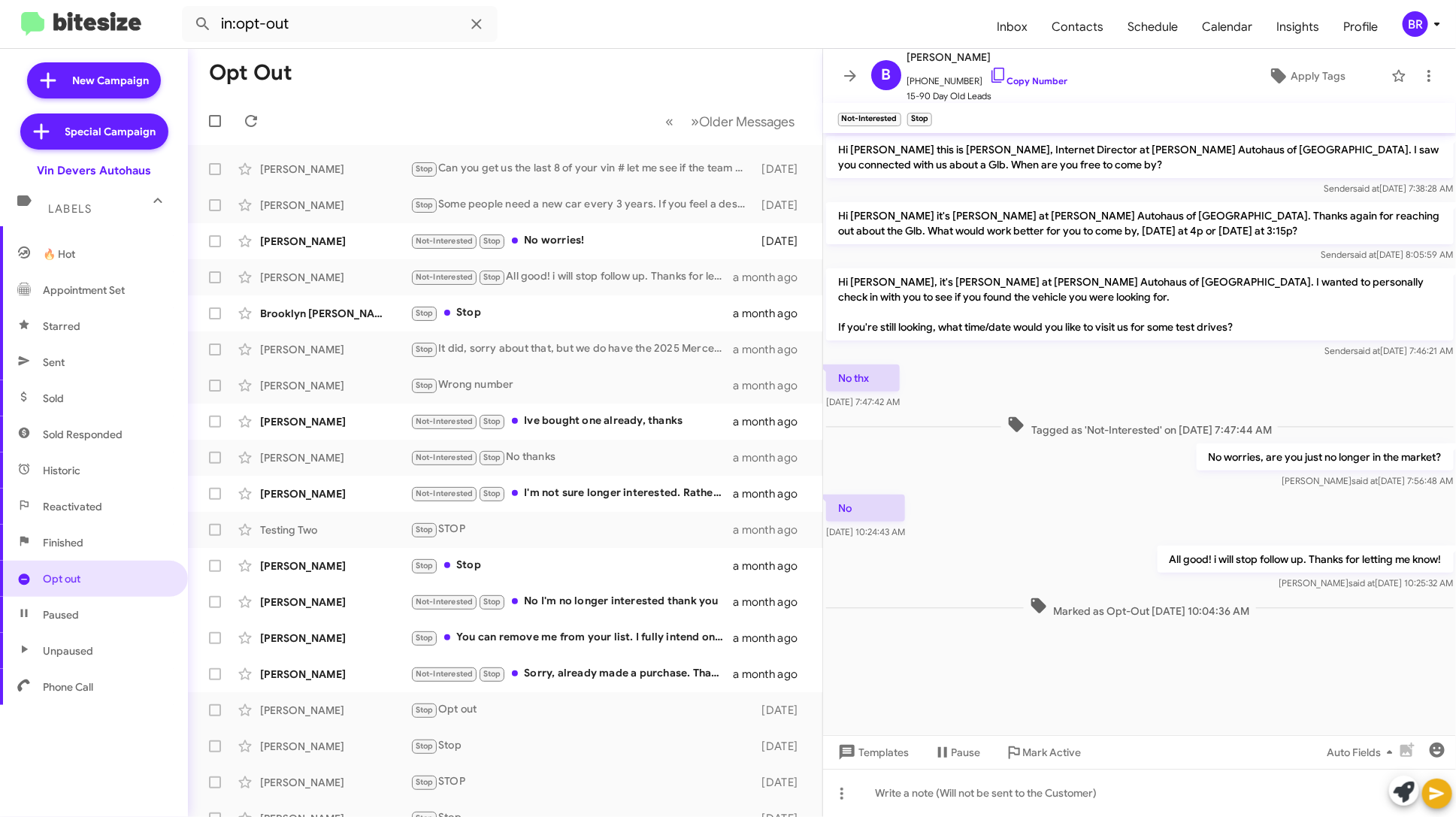
click at [1080, 23] on span "Contacts" at bounding box center [1077, 26] width 76 height 44
type input "in:groups"
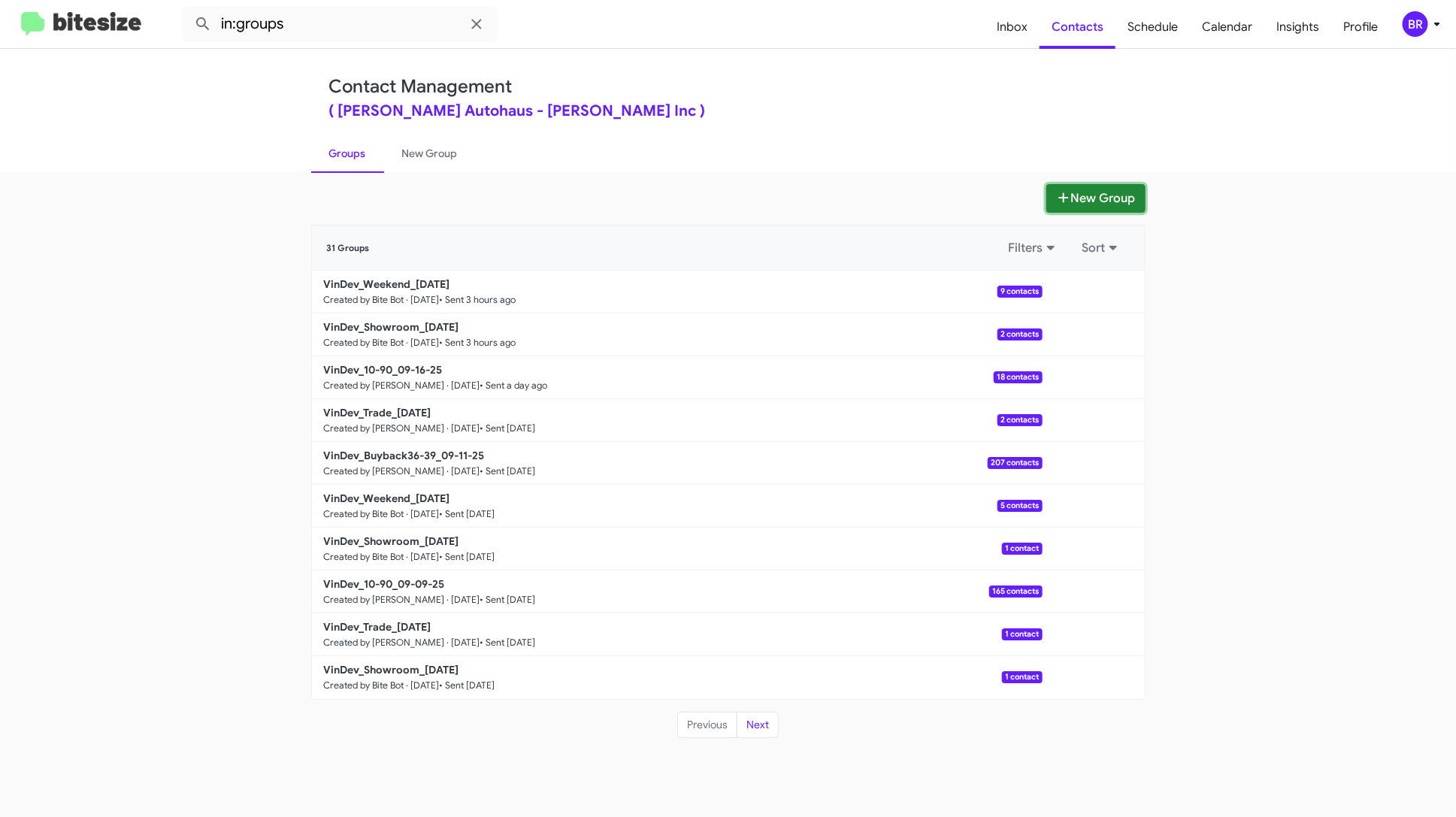
click at [1102, 189] on button "New Group" at bounding box center [1096, 198] width 99 height 29
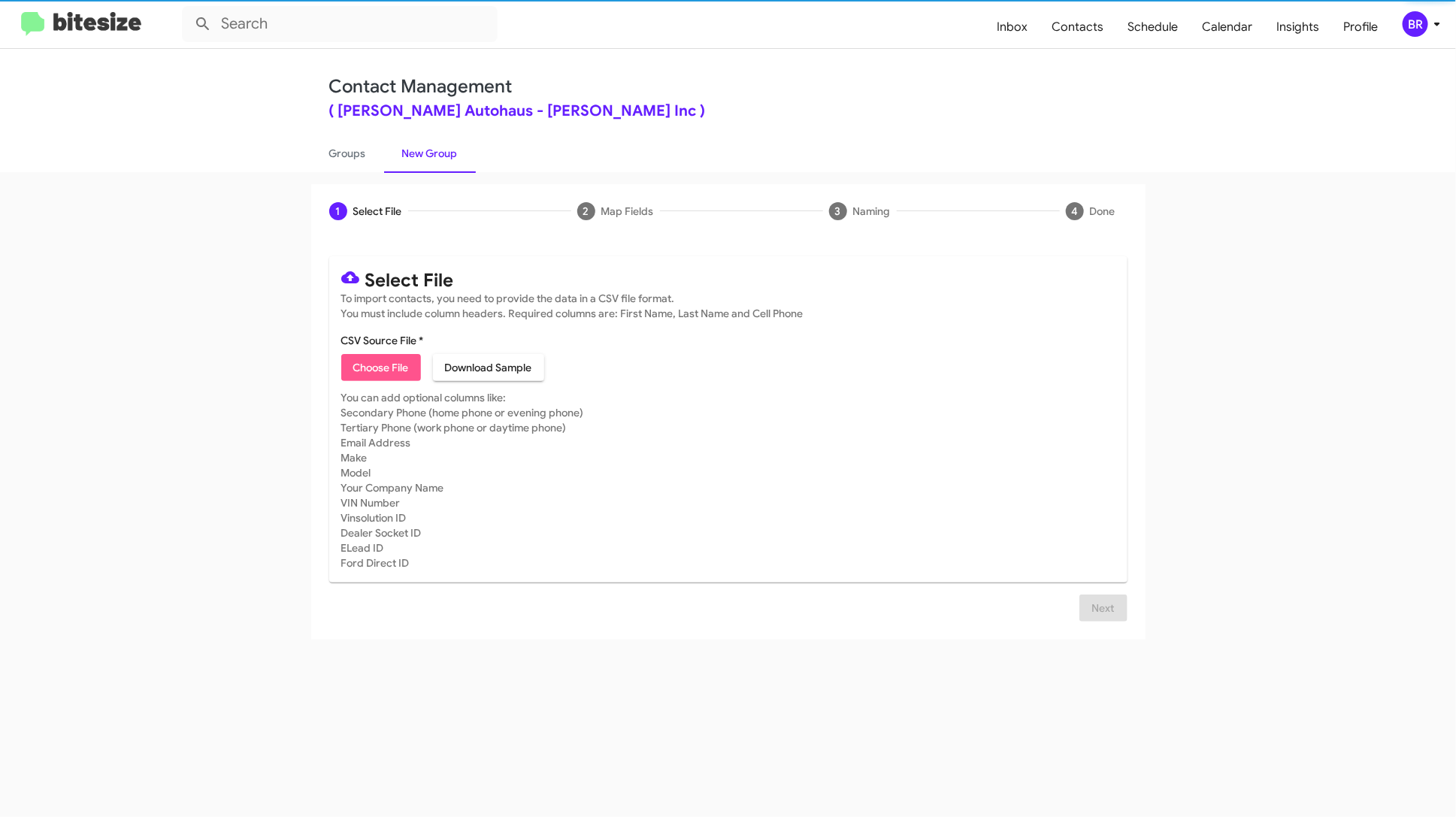
click at [383, 370] on span "Choose File" at bounding box center [380, 367] width 55 height 27
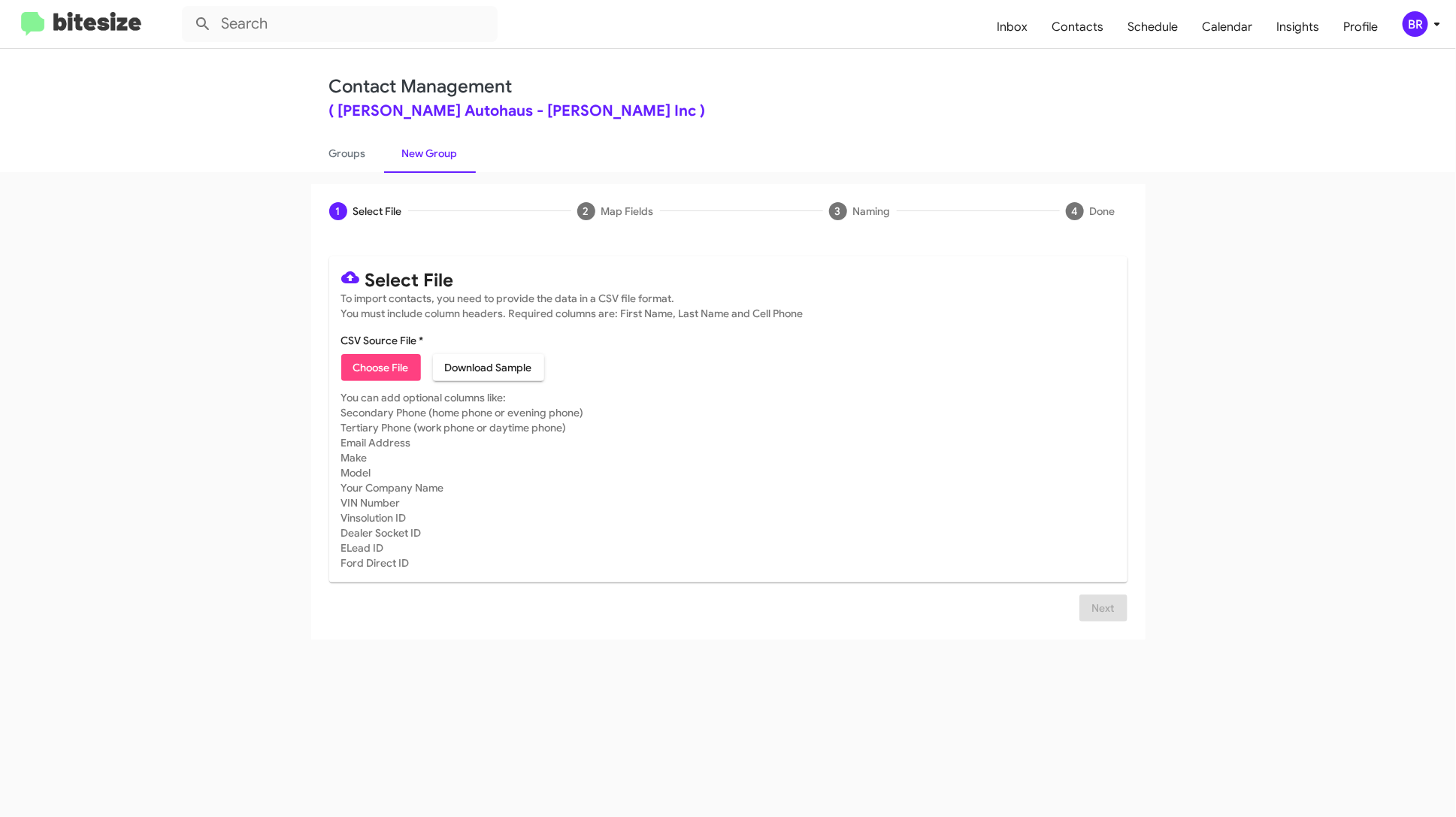
type input "formatting test 1"
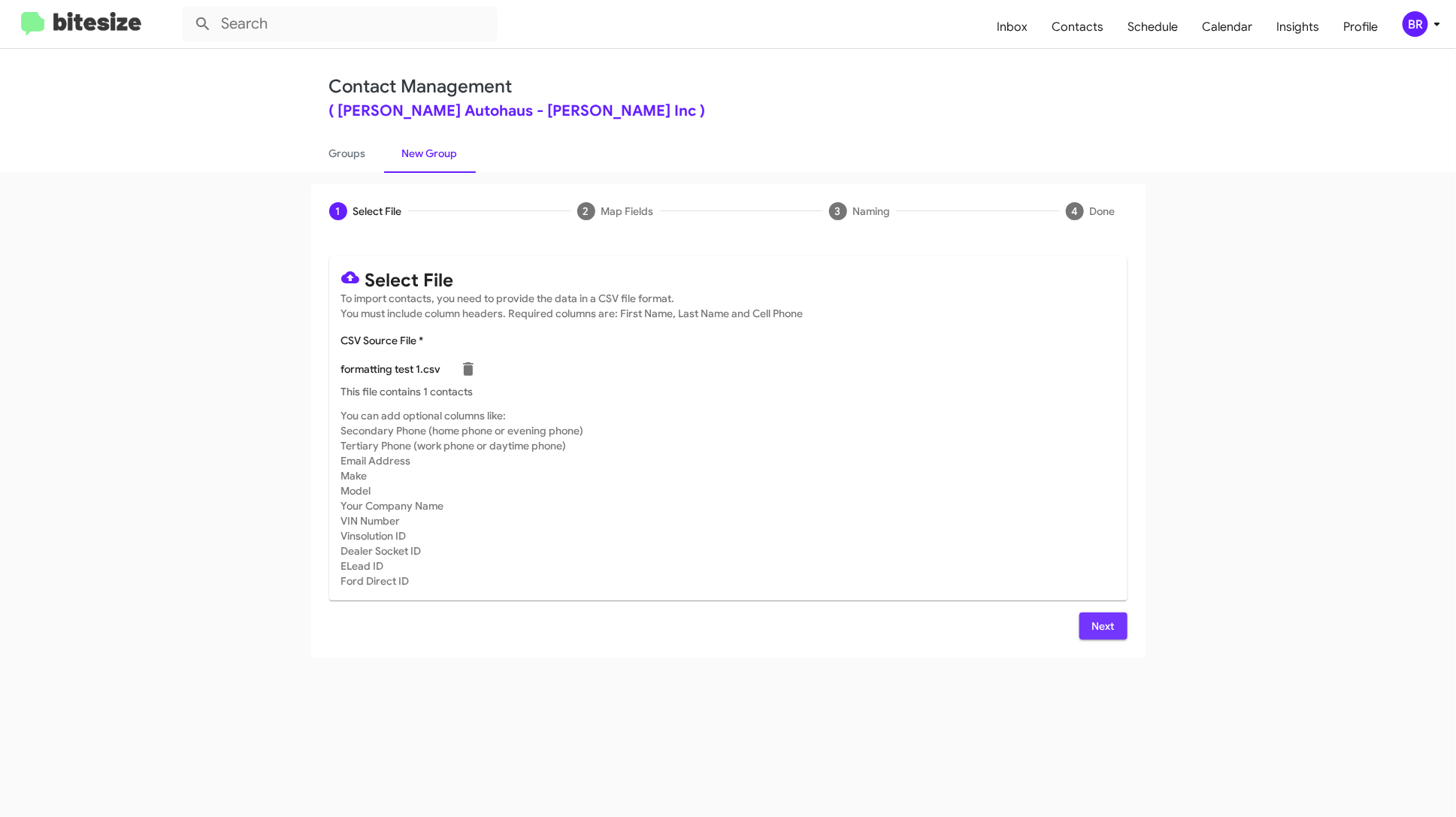
click at [1110, 626] on span "Next" at bounding box center [1103, 626] width 24 height 27
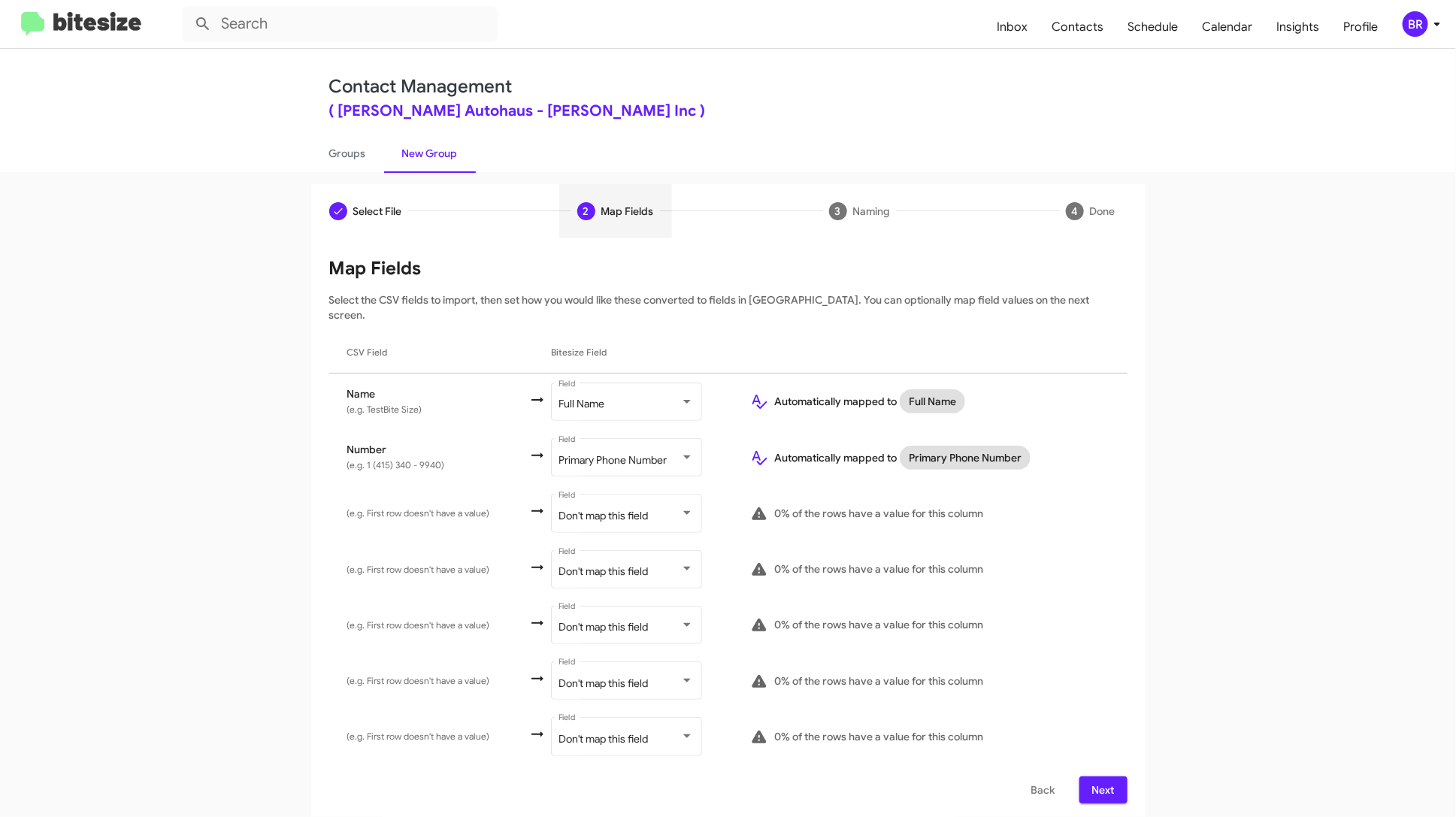
click at [1103, 777] on span "Next" at bounding box center [1103, 790] width 24 height 27
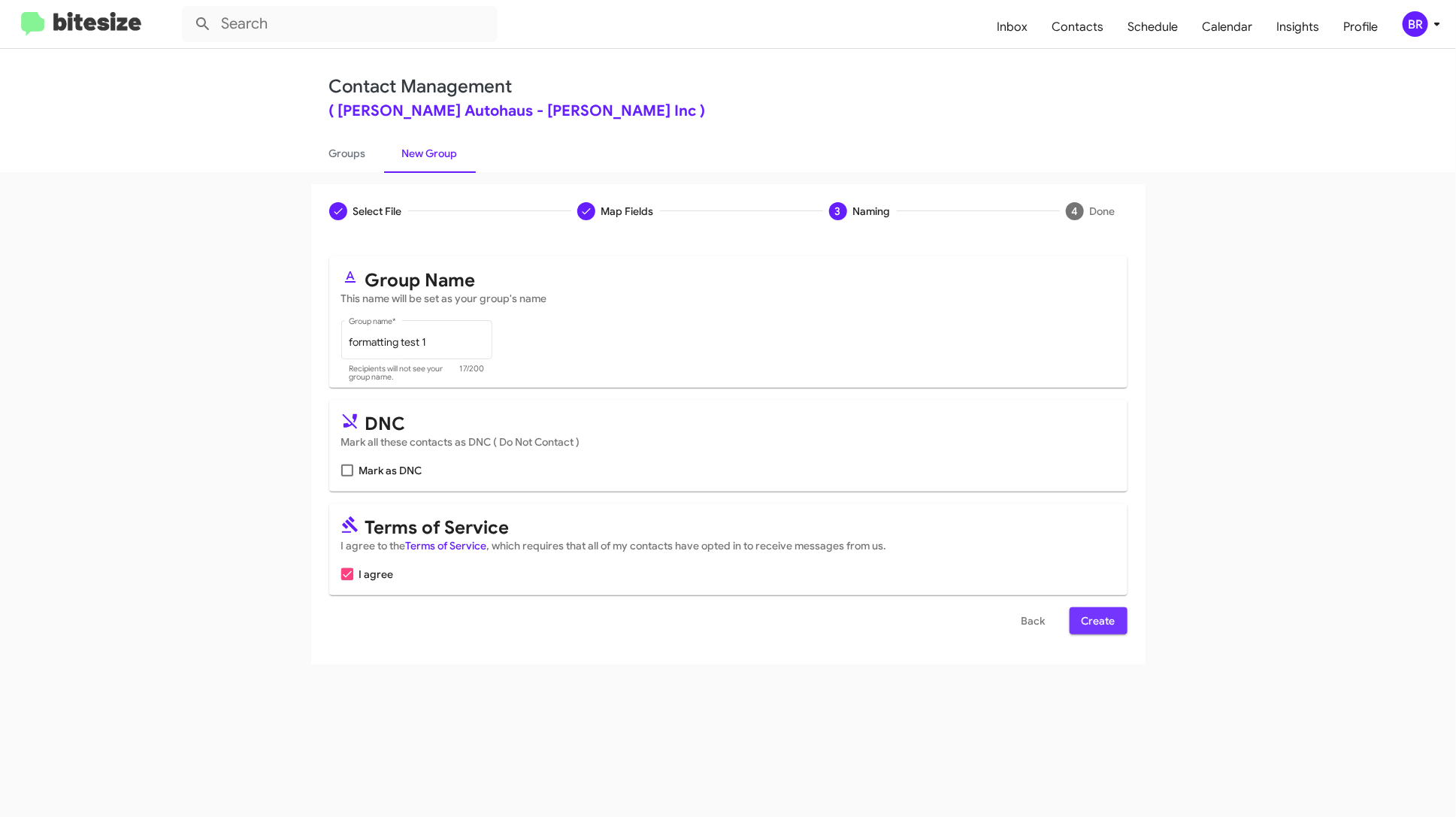
click at [1116, 626] on button "Create" at bounding box center [1098, 621] width 58 height 27
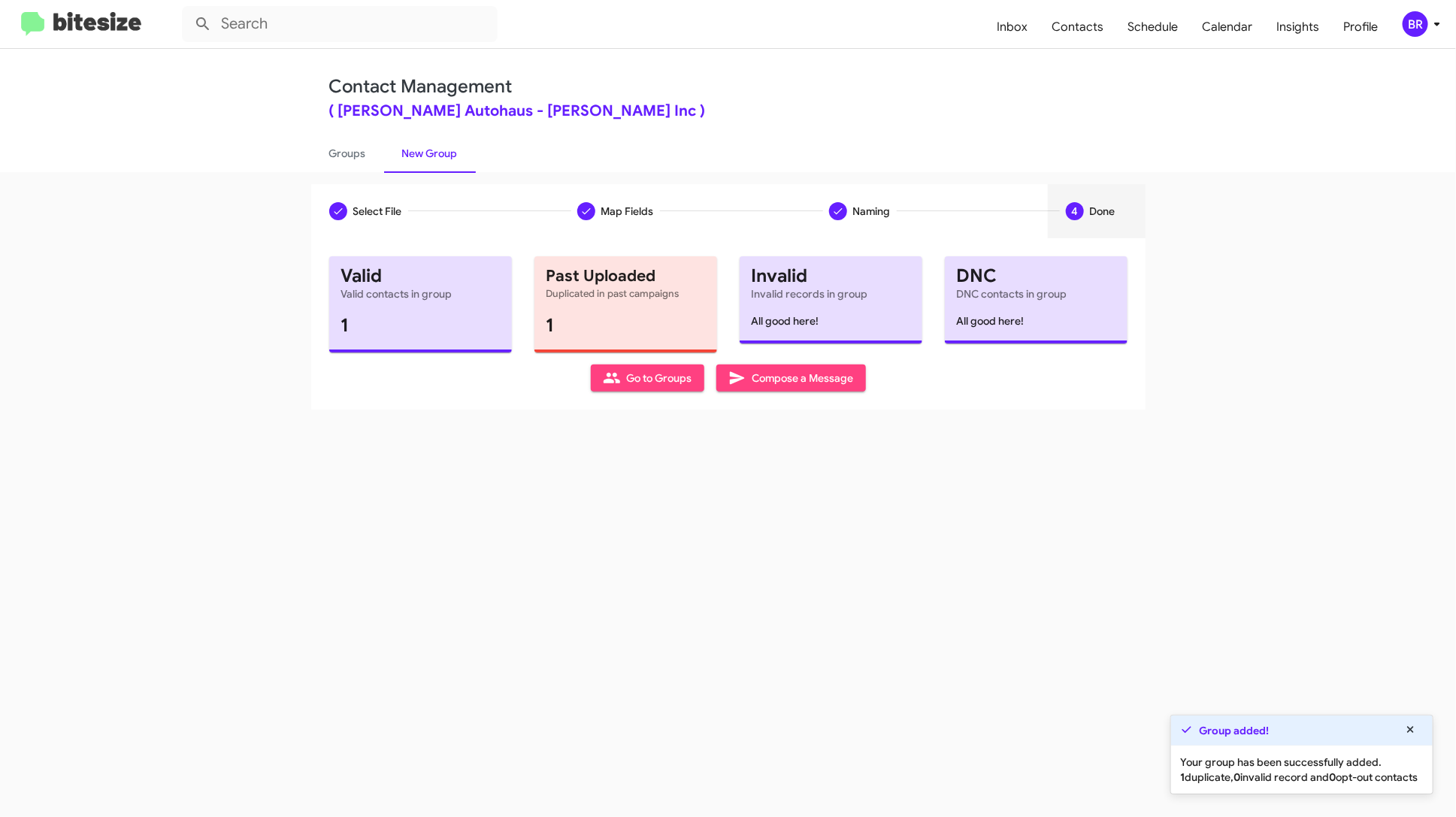
click at [670, 382] on span "Go to Groups" at bounding box center [648, 378] width 89 height 27
type input "in:groups"
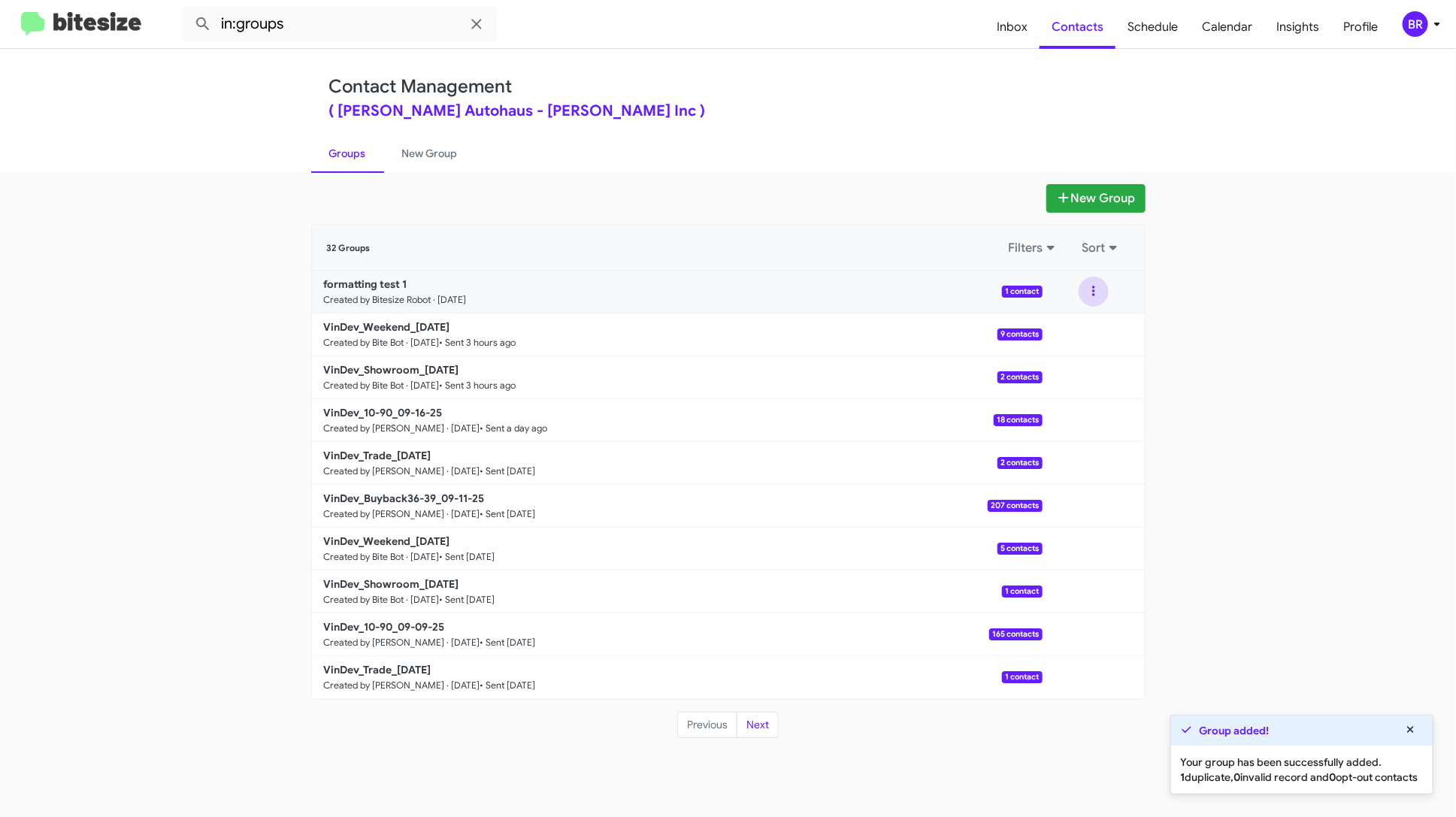
click at [1094, 290] on button at bounding box center [1093, 291] width 30 height 30
click at [1077, 325] on button "View contacts" at bounding box center [1048, 333] width 120 height 36
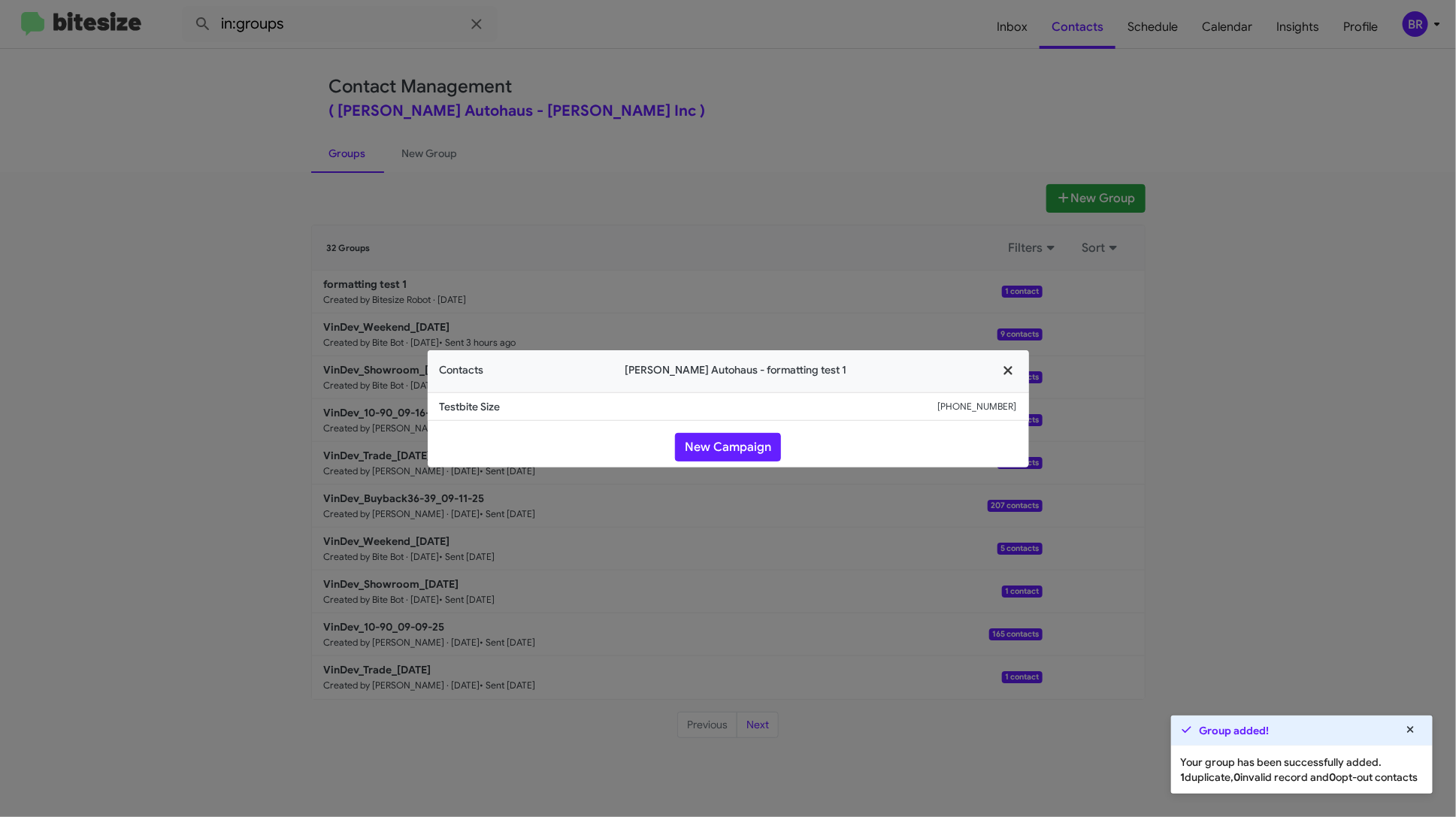
click at [1008, 363] on fa-icon "button" at bounding box center [1008, 371] width 17 height 22
